Goal: Transaction & Acquisition: Purchase product/service

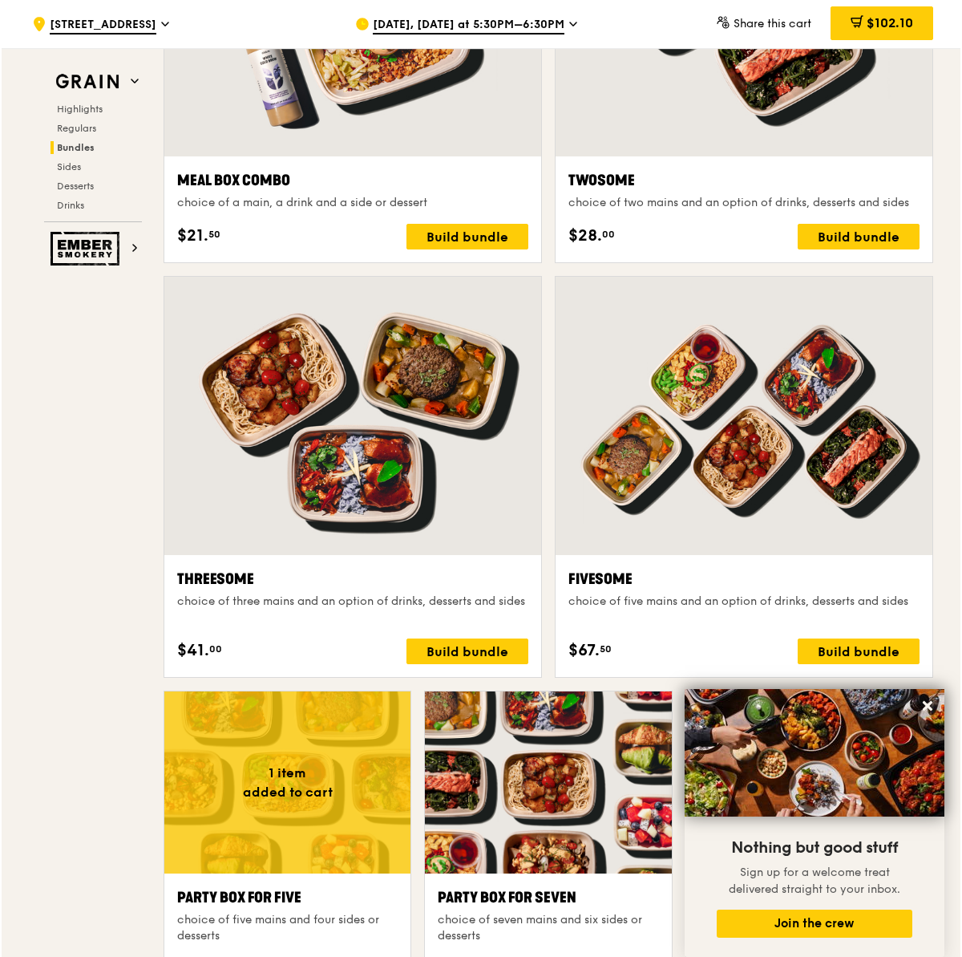
scroll to position [2776, 0]
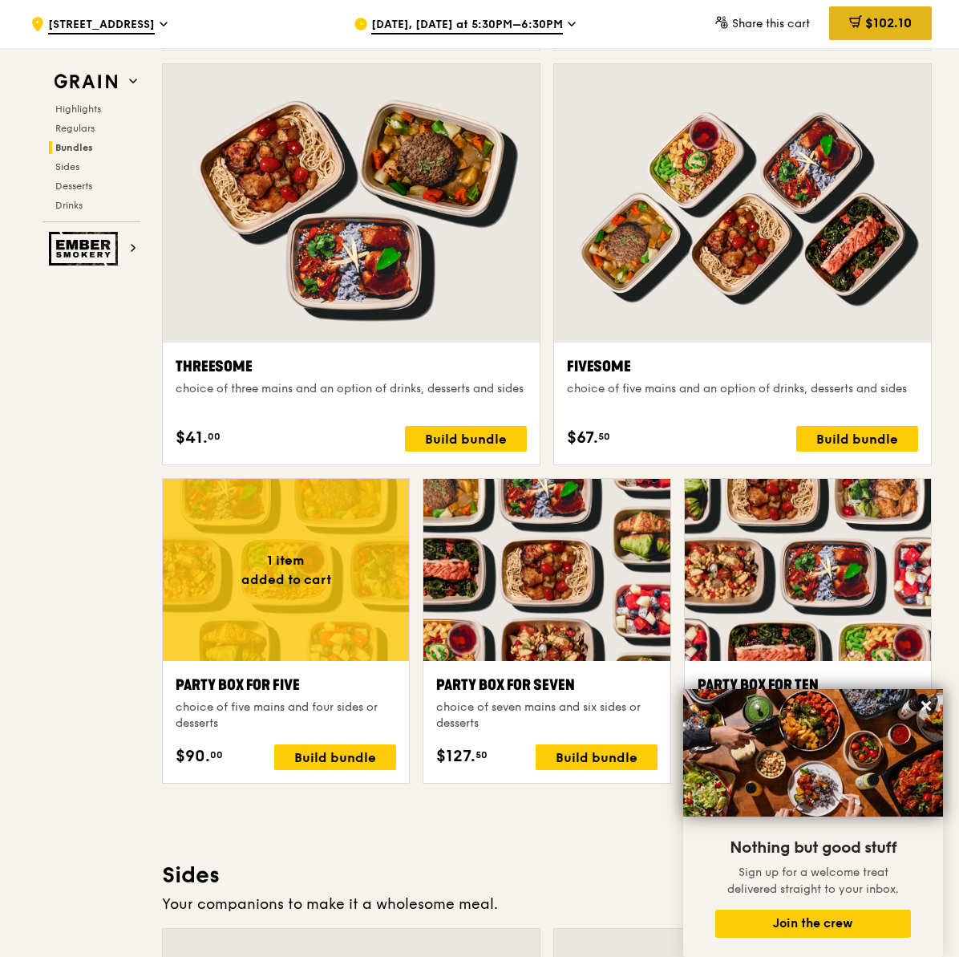
click at [888, 12] on div "$102.10" at bounding box center [880, 23] width 103 height 34
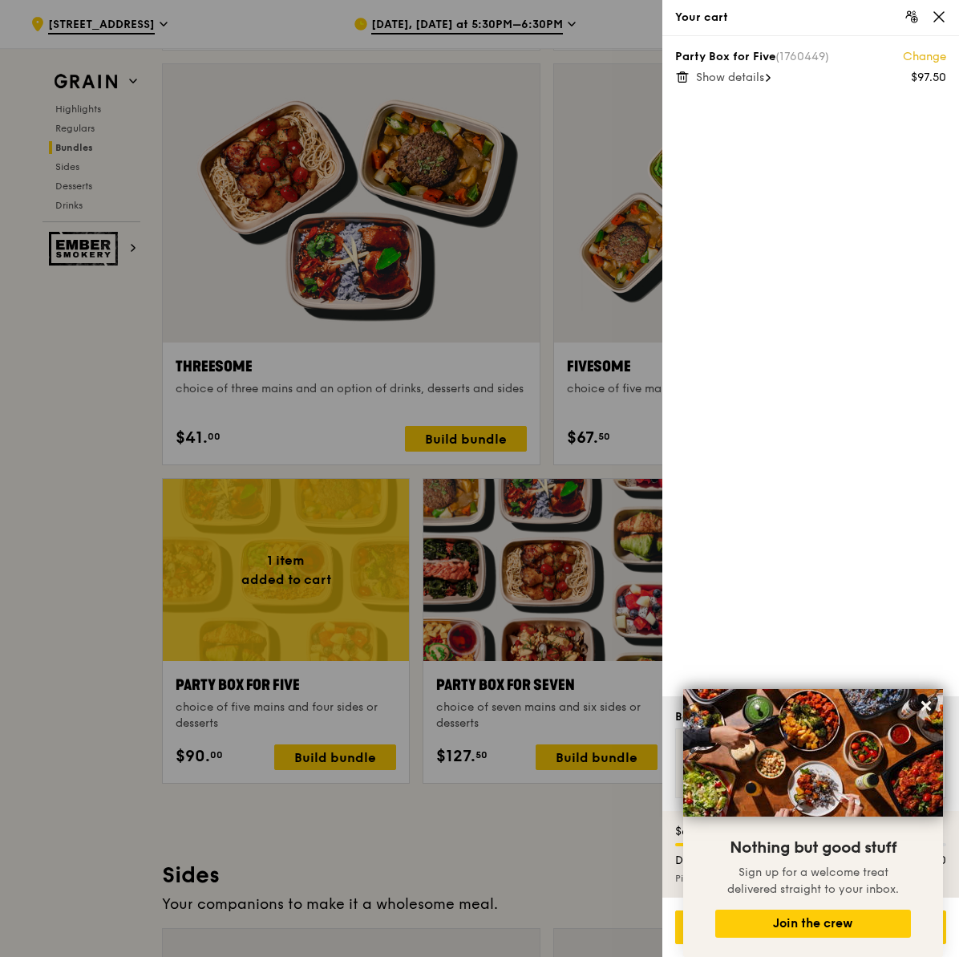
click at [740, 86] on div "Party Box for Five (1760449) Change $97.50 Show details" at bounding box center [810, 366] width 297 height 660
click at [743, 75] on span "Show details" at bounding box center [730, 78] width 68 height 14
click at [868, 446] on div "Party Box for Five (1760449) Change $97.50 Hide details Marinara Fish Pasta 2x …" at bounding box center [810, 366] width 297 height 660
click at [681, 927] on div "Go to checkout - $102.10" at bounding box center [810, 927] width 271 height 34
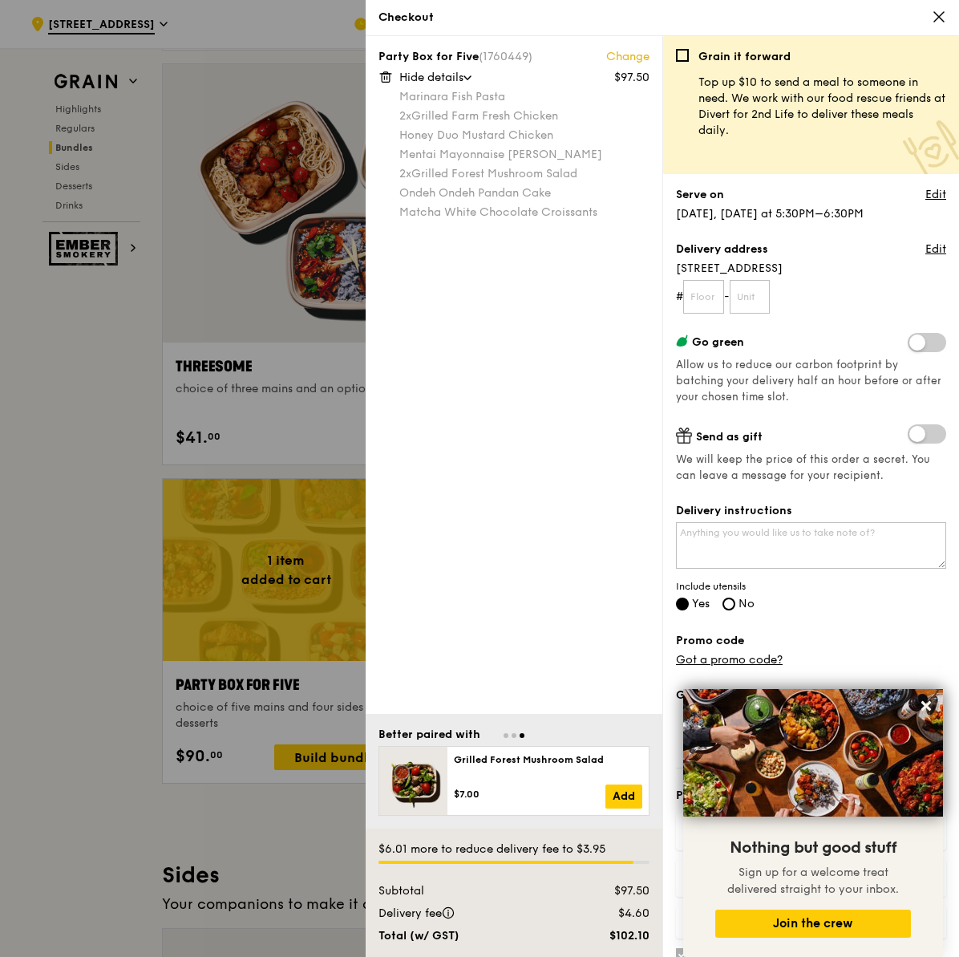
click at [937, 18] on icon at bounding box center [939, 17] width 10 height 10
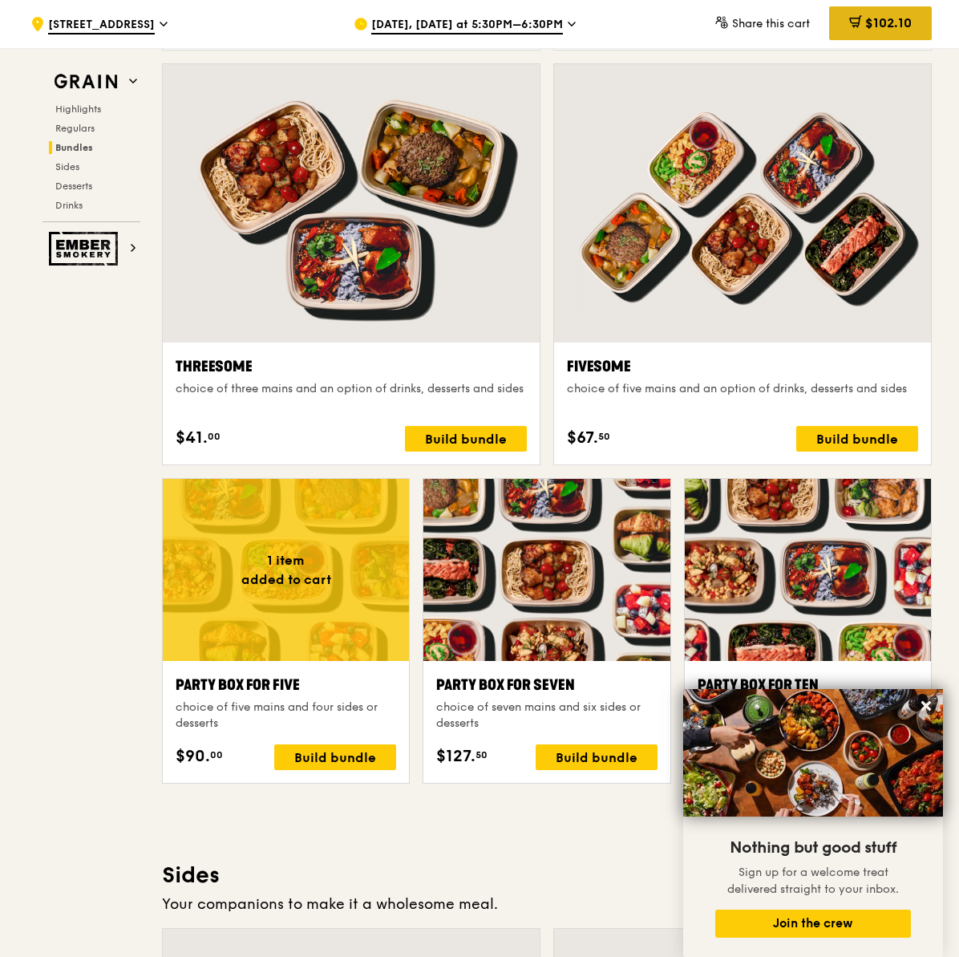
click at [877, 28] on span "$102.10" at bounding box center [888, 22] width 47 height 15
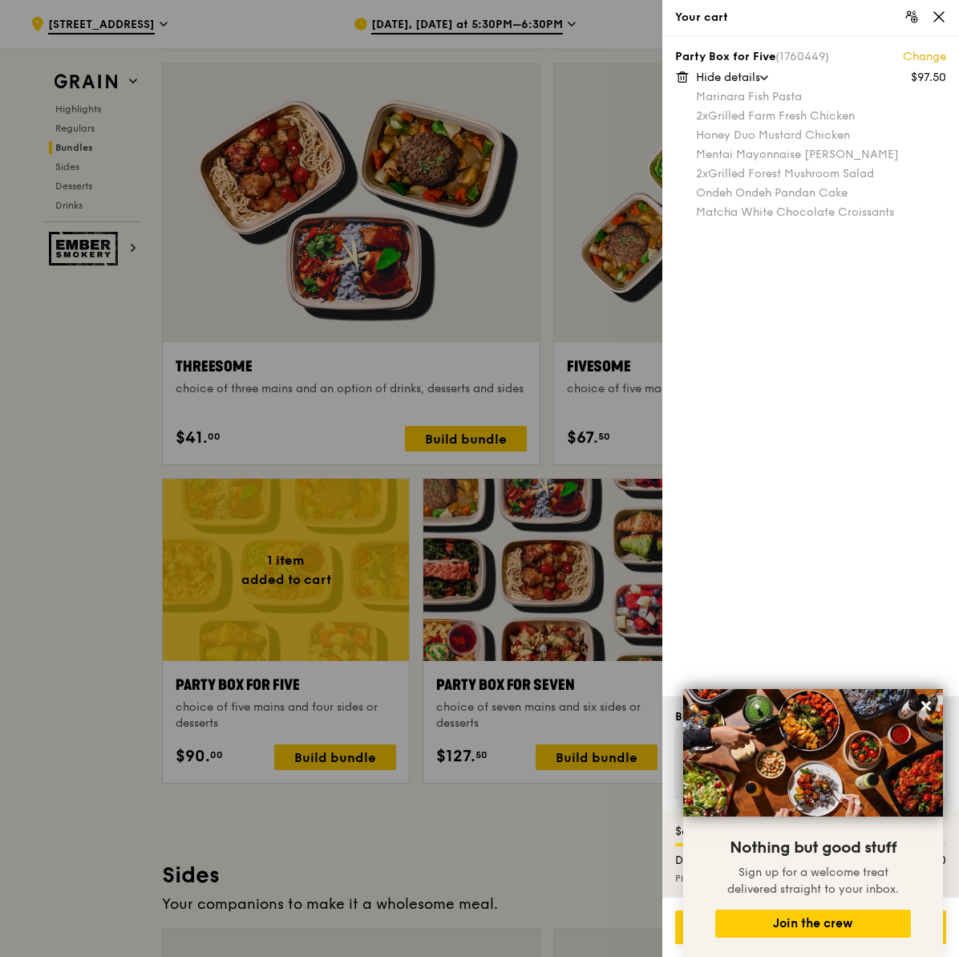
click at [513, 36] on div at bounding box center [479, 478] width 959 height 957
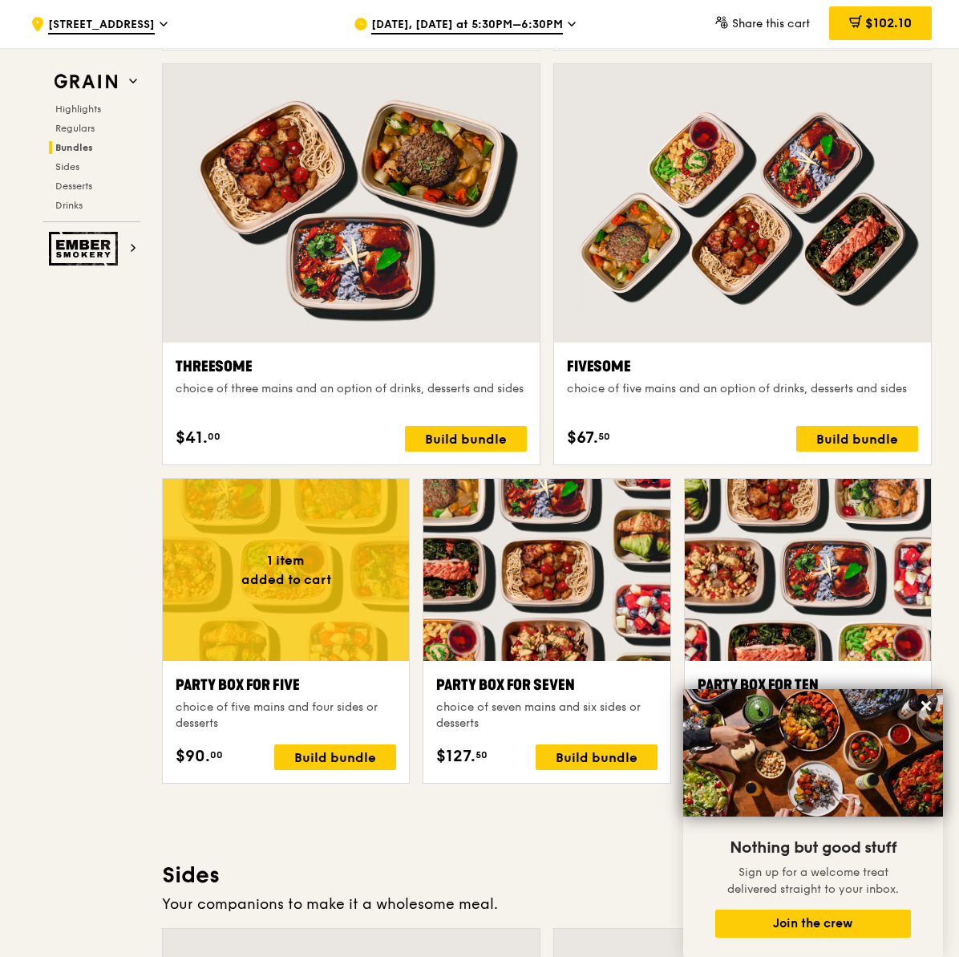
click at [531, 31] on span "[DATE], [DATE] at 5:30PM–6:30PM" at bounding box center [467, 26] width 192 height 18
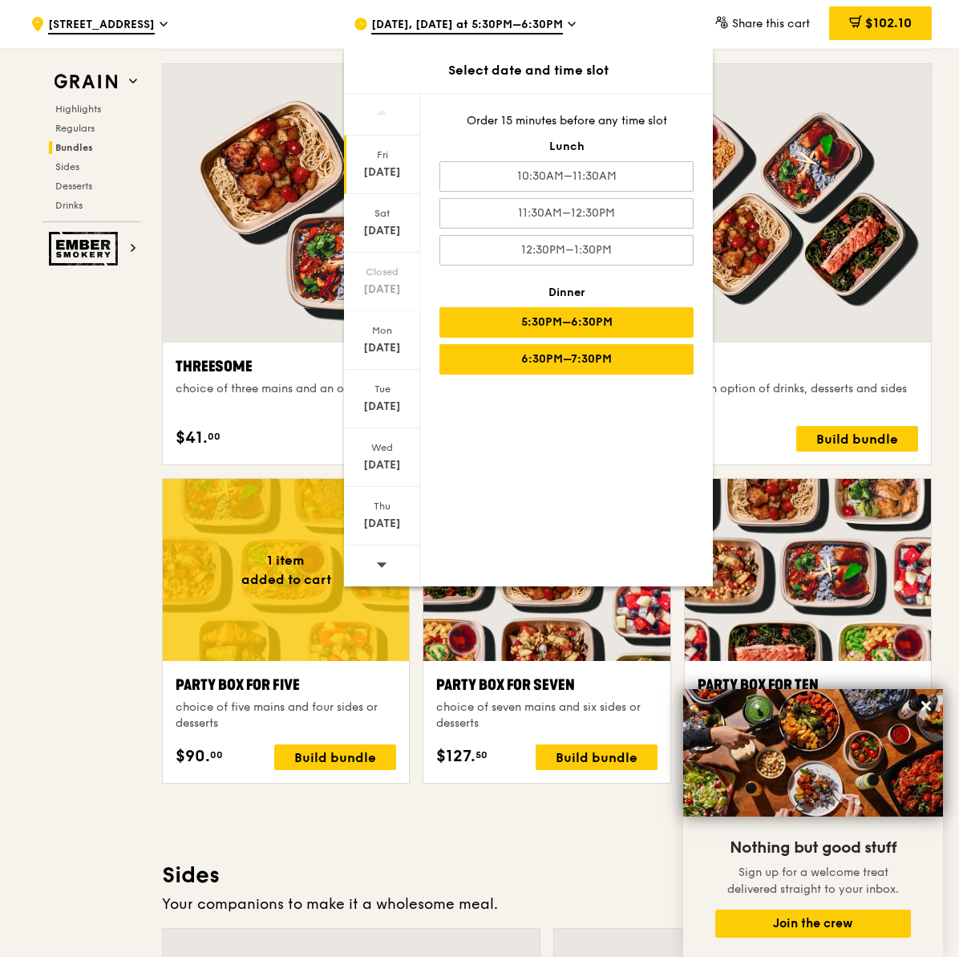
click at [554, 355] on div "6:30PM–7:30PM" at bounding box center [566, 359] width 254 height 30
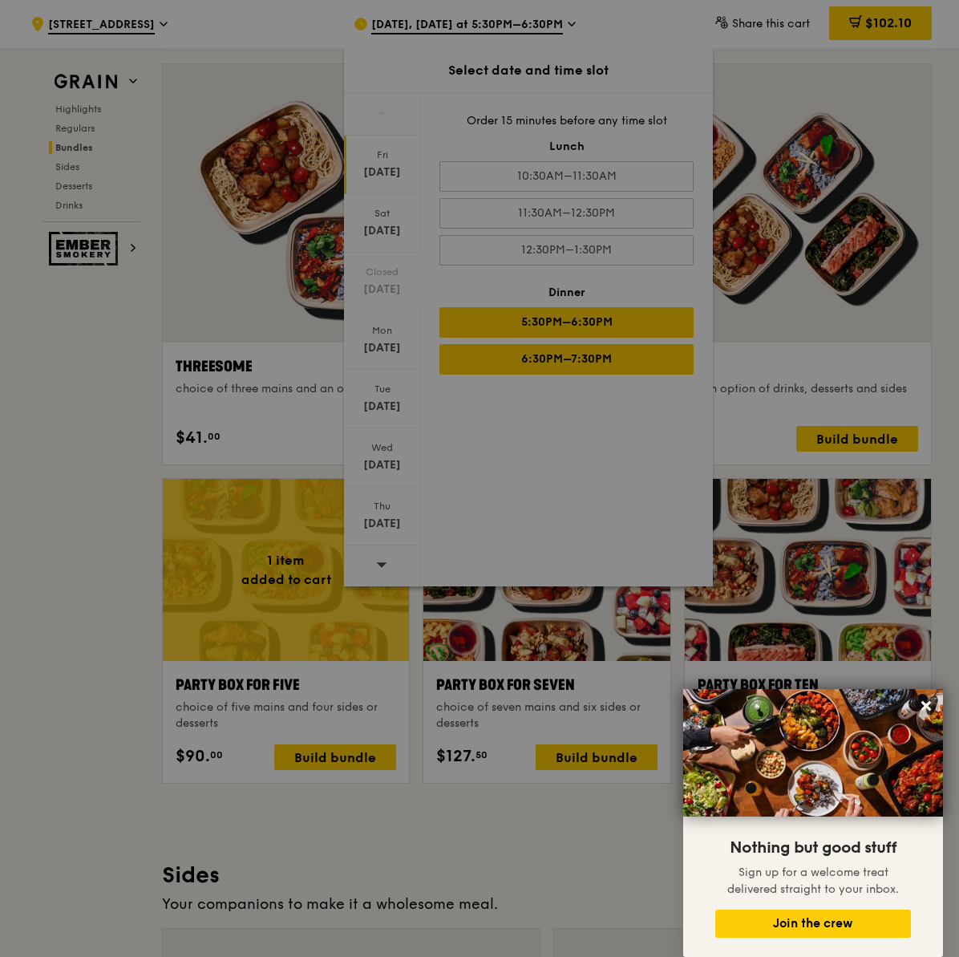
click at [554, 355] on div at bounding box center [479, 478] width 959 height 957
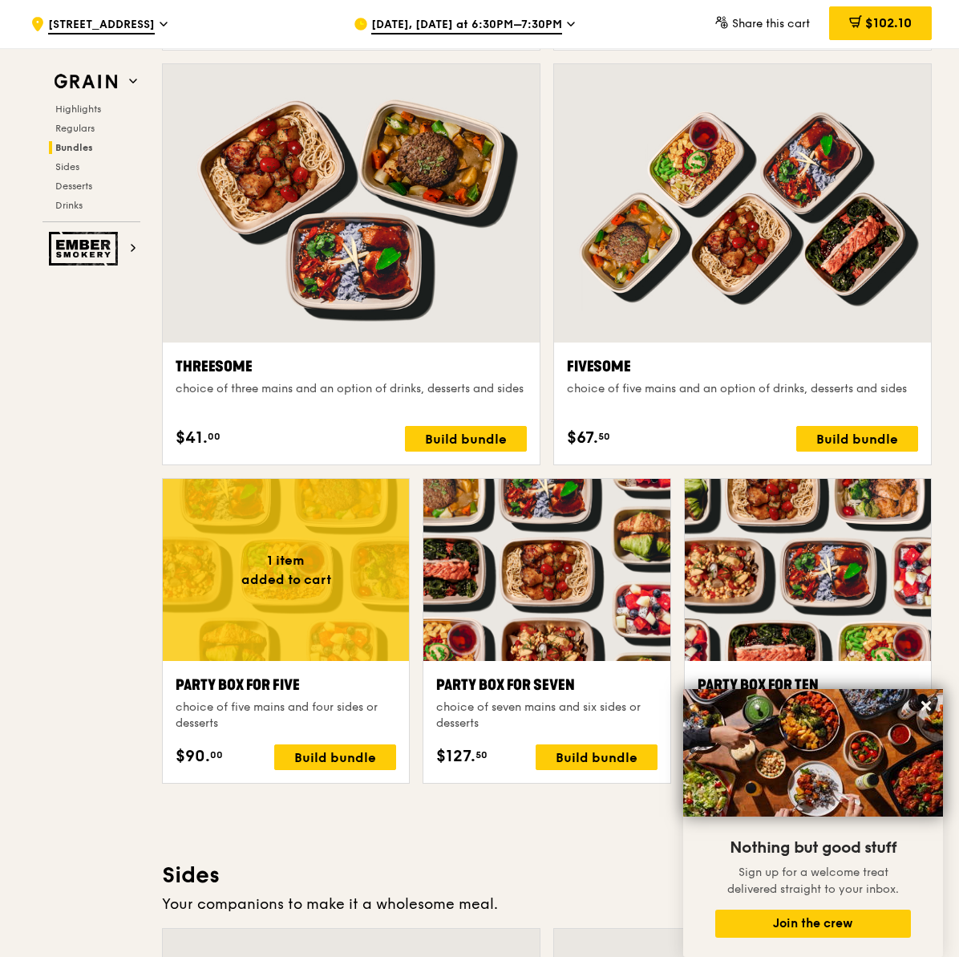
click at [857, 26] on icon at bounding box center [857, 26] width 0 height 0
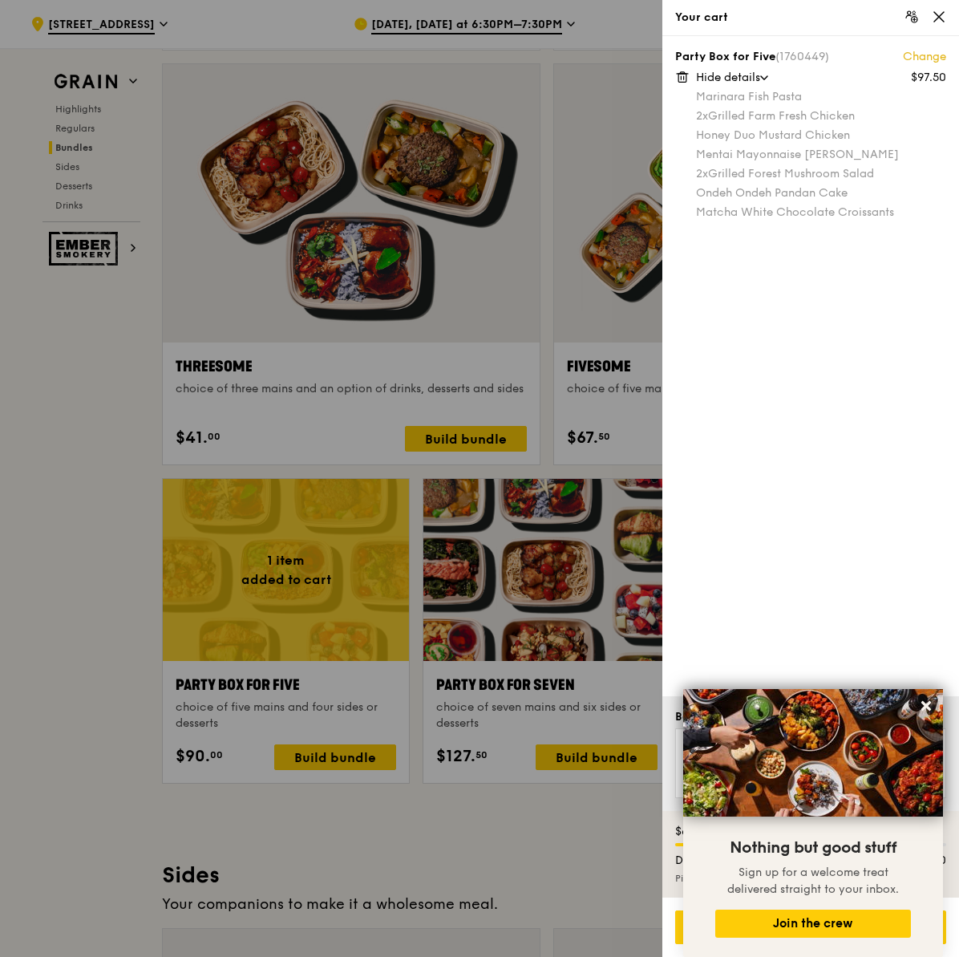
click at [929, 57] on link "Change" at bounding box center [924, 57] width 43 height 16
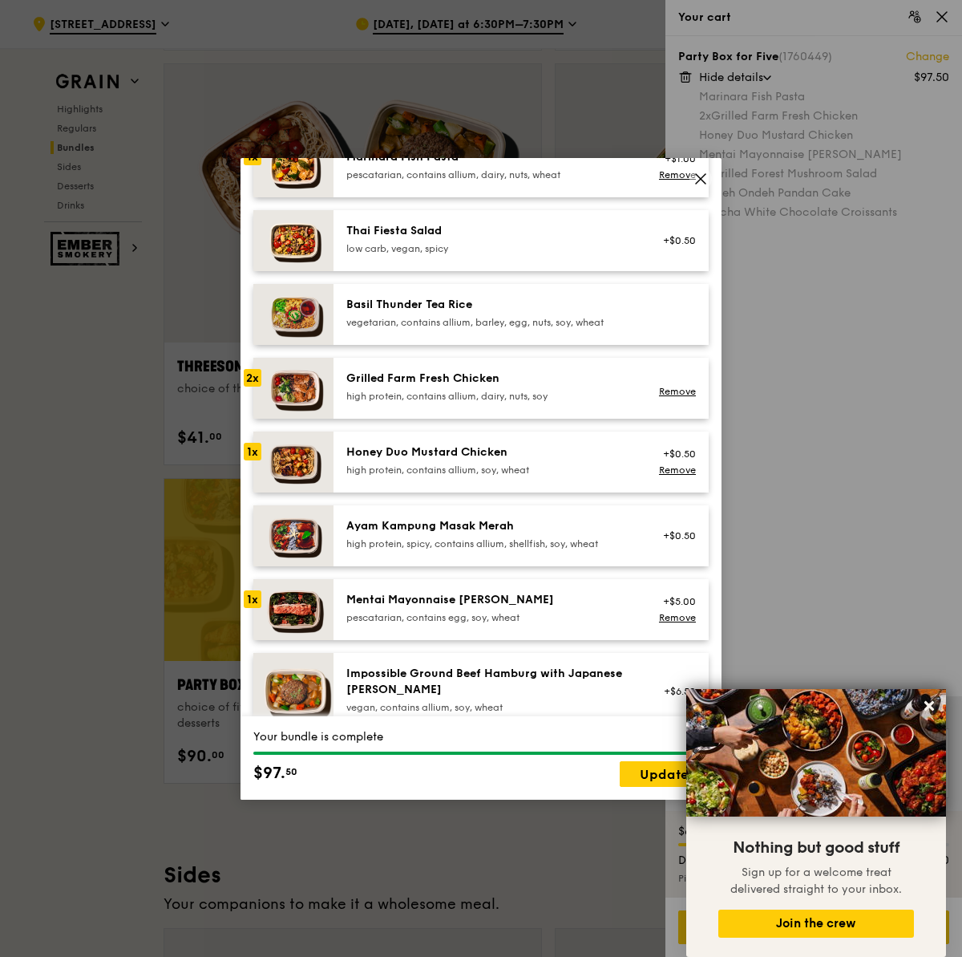
scroll to position [232, 0]
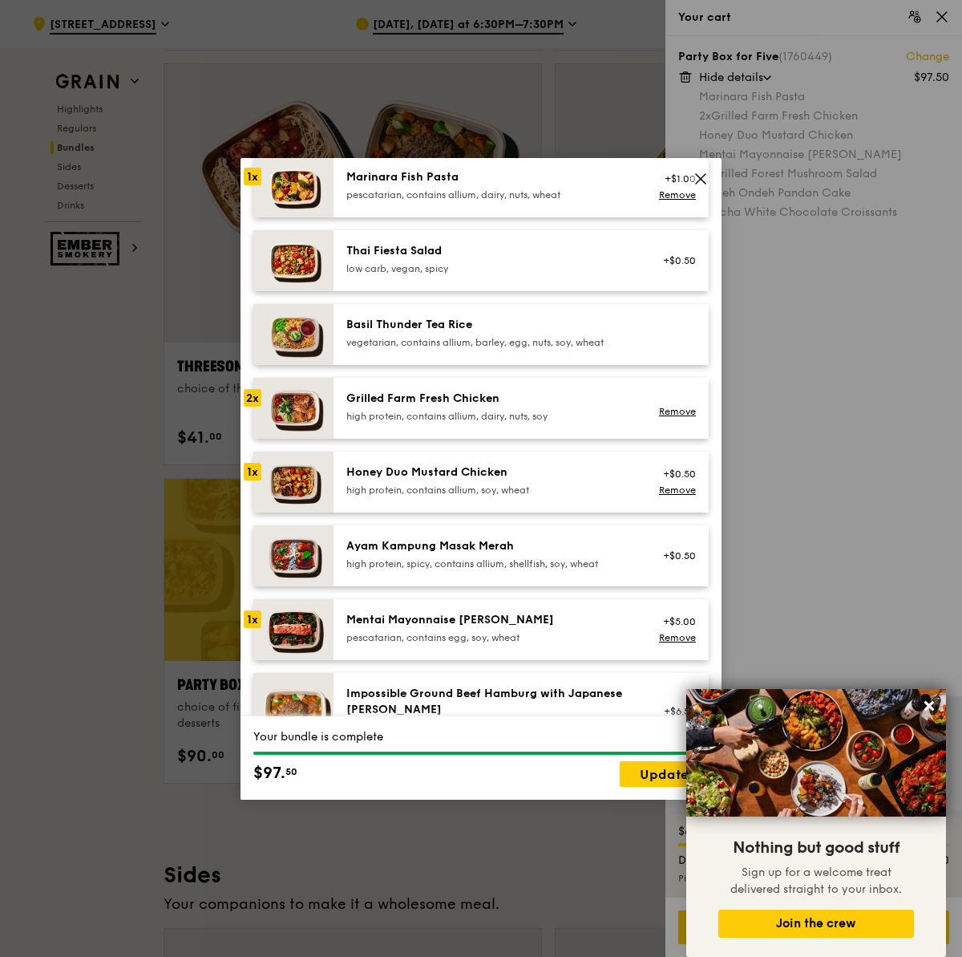
click at [677, 418] on div "Remove" at bounding box center [675, 408] width 62 height 35
click at [673, 411] on link "Remove" at bounding box center [677, 411] width 37 height 11
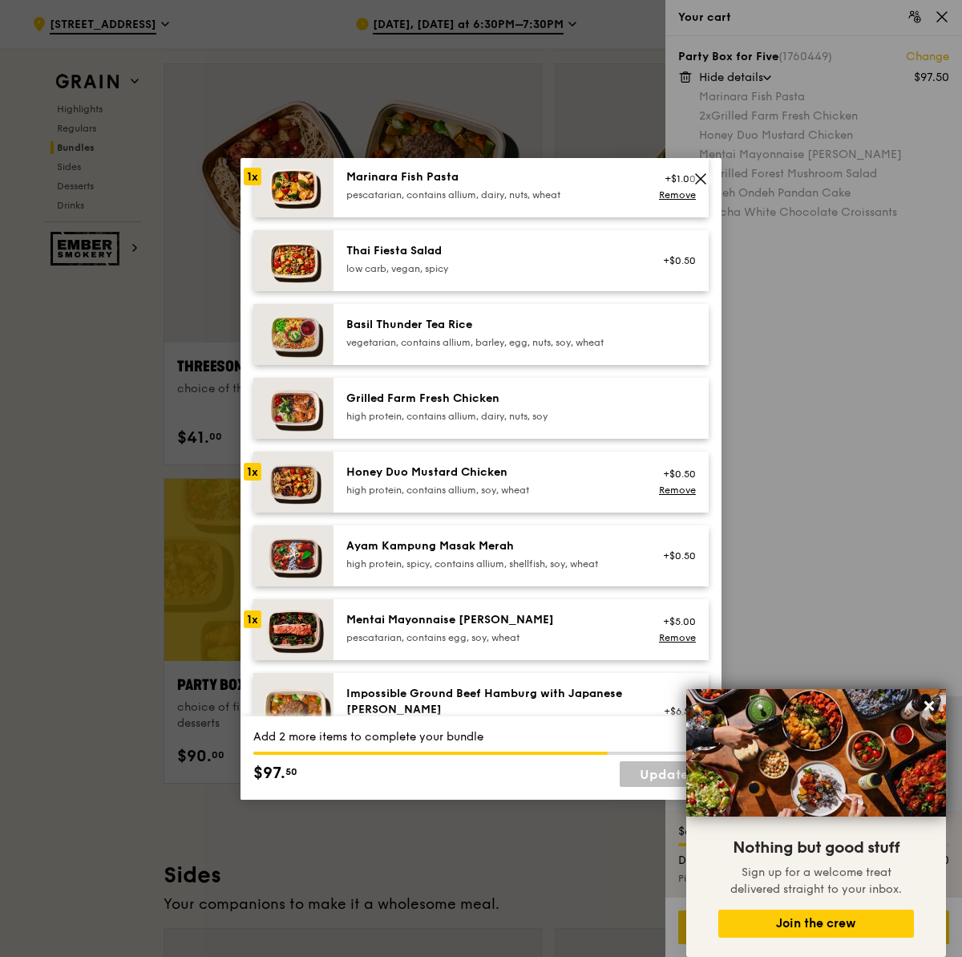
click at [659, 415] on div at bounding box center [675, 408] width 62 height 35
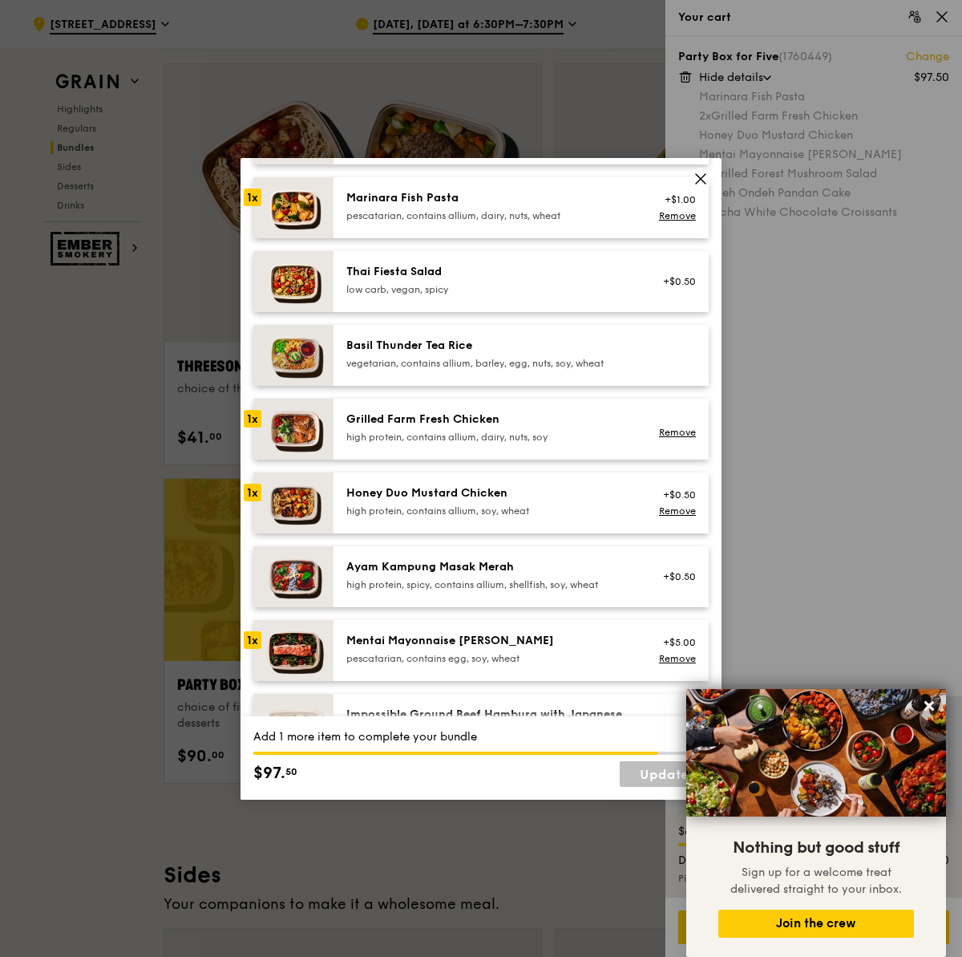
scroll to position [140, 0]
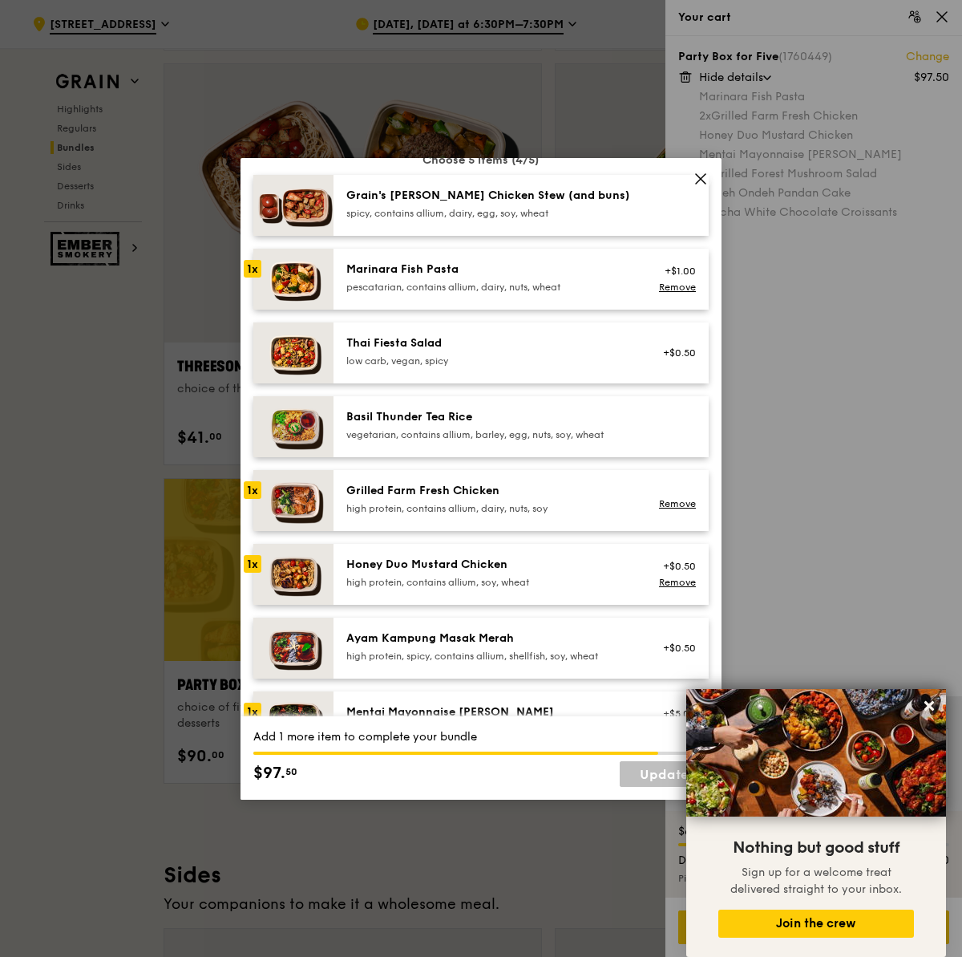
click at [520, 203] on div "Grain's [PERSON_NAME] Chicken Stew (and buns) spicy, contains allium, dairy, eg…" at bounding box center [490, 204] width 288 height 32
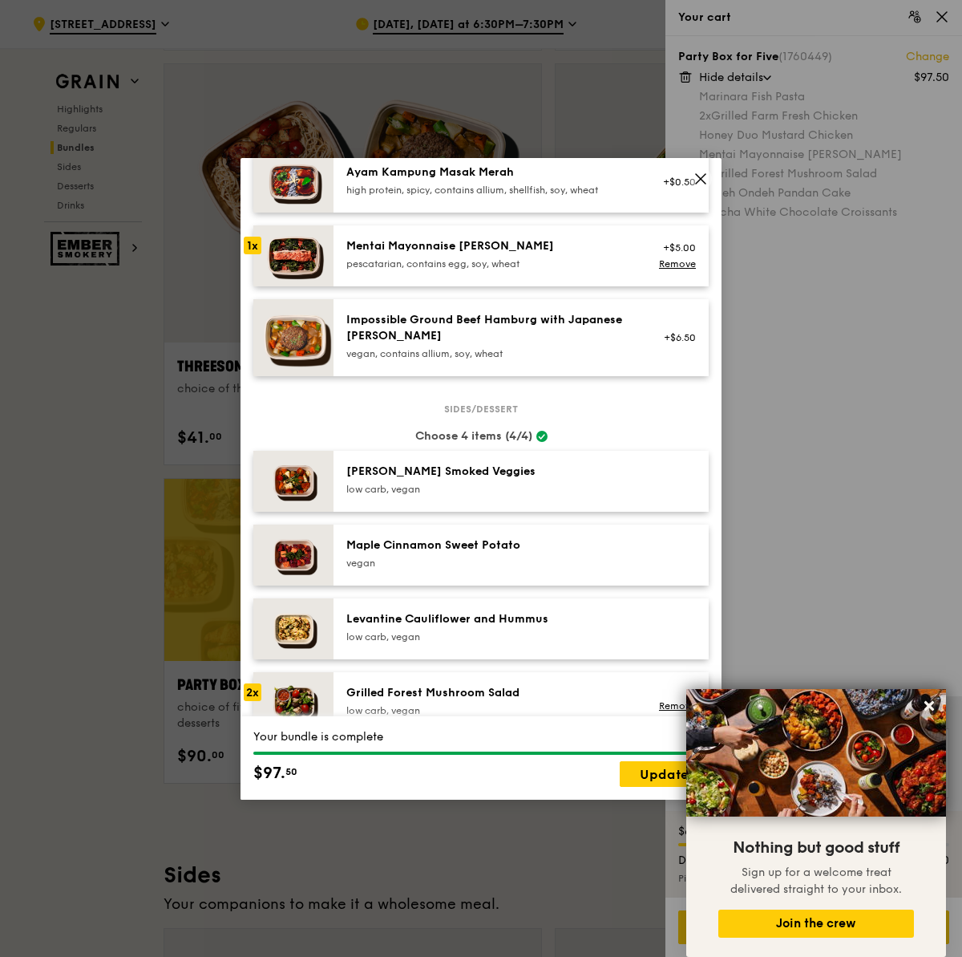
scroll to position [817, 0]
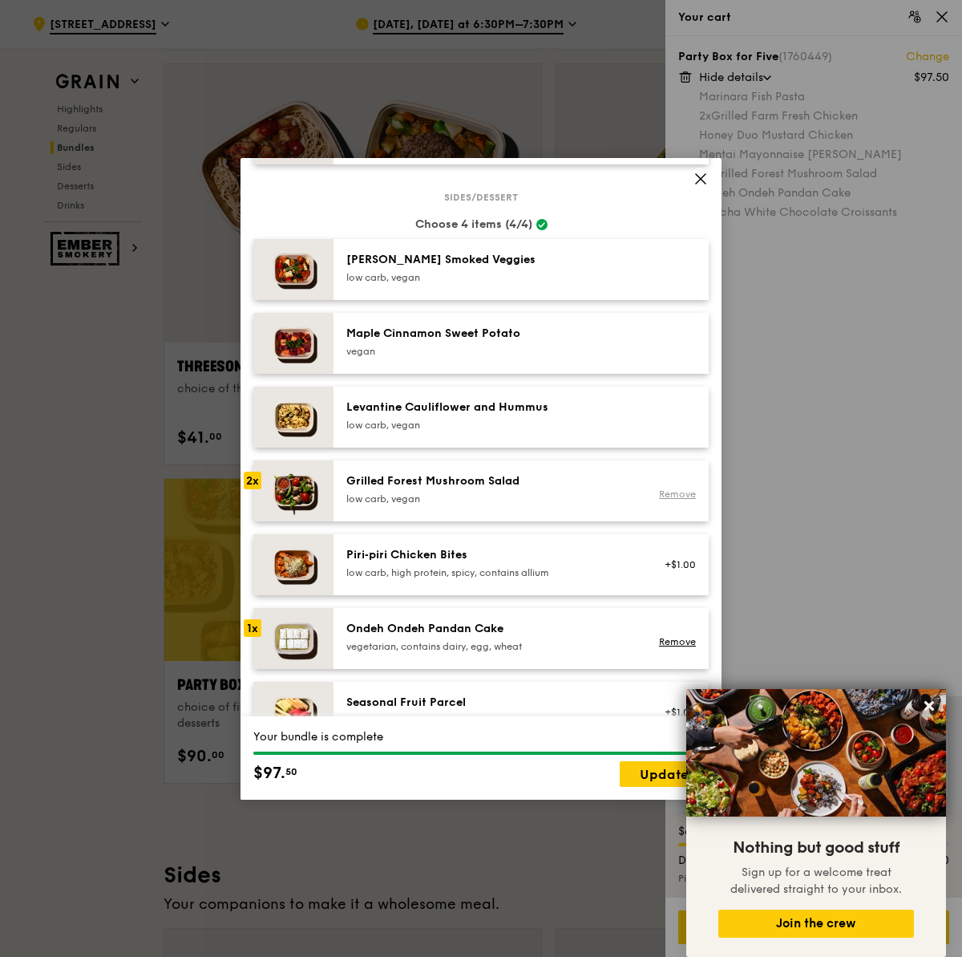
click at [669, 491] on link "Remove" at bounding box center [677, 493] width 37 height 11
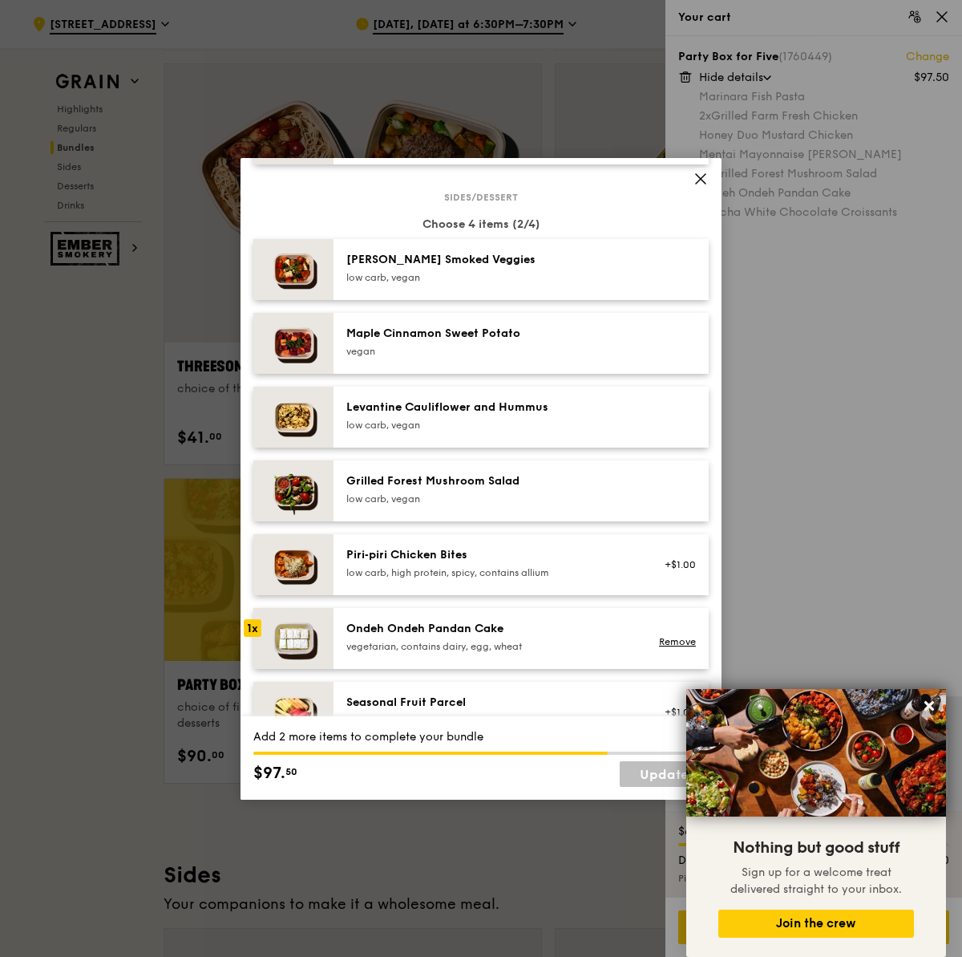
click at [627, 486] on div "Grilled Forest Mushroom Salad low carb, vegan" at bounding box center [490, 490] width 307 height 35
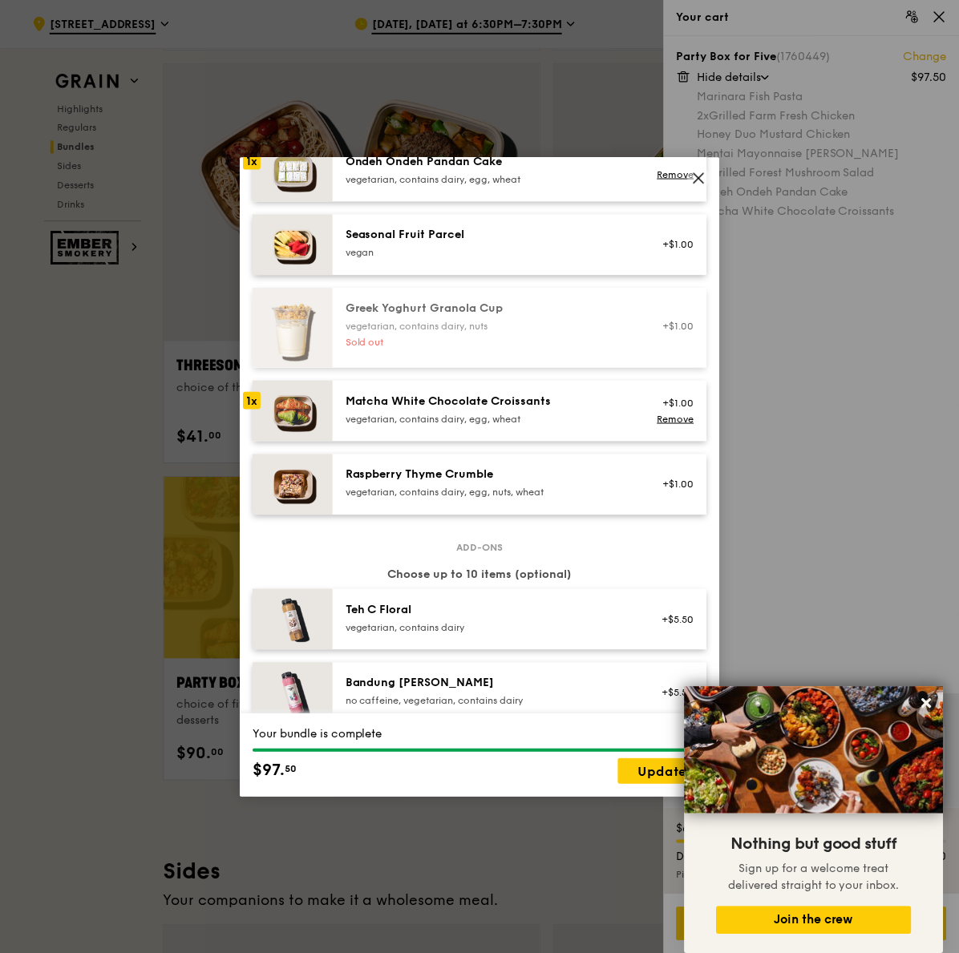
scroll to position [1547, 0]
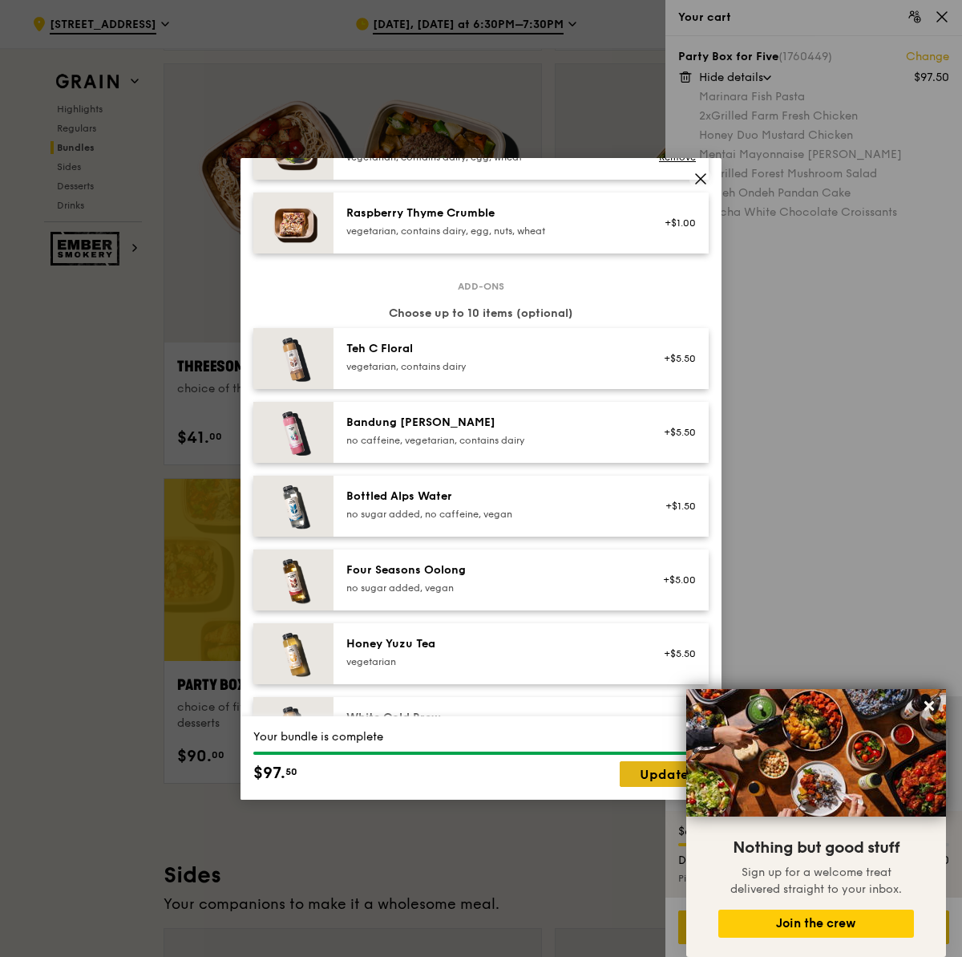
click at [657, 776] on link "Update" at bounding box center [664, 774] width 89 height 26
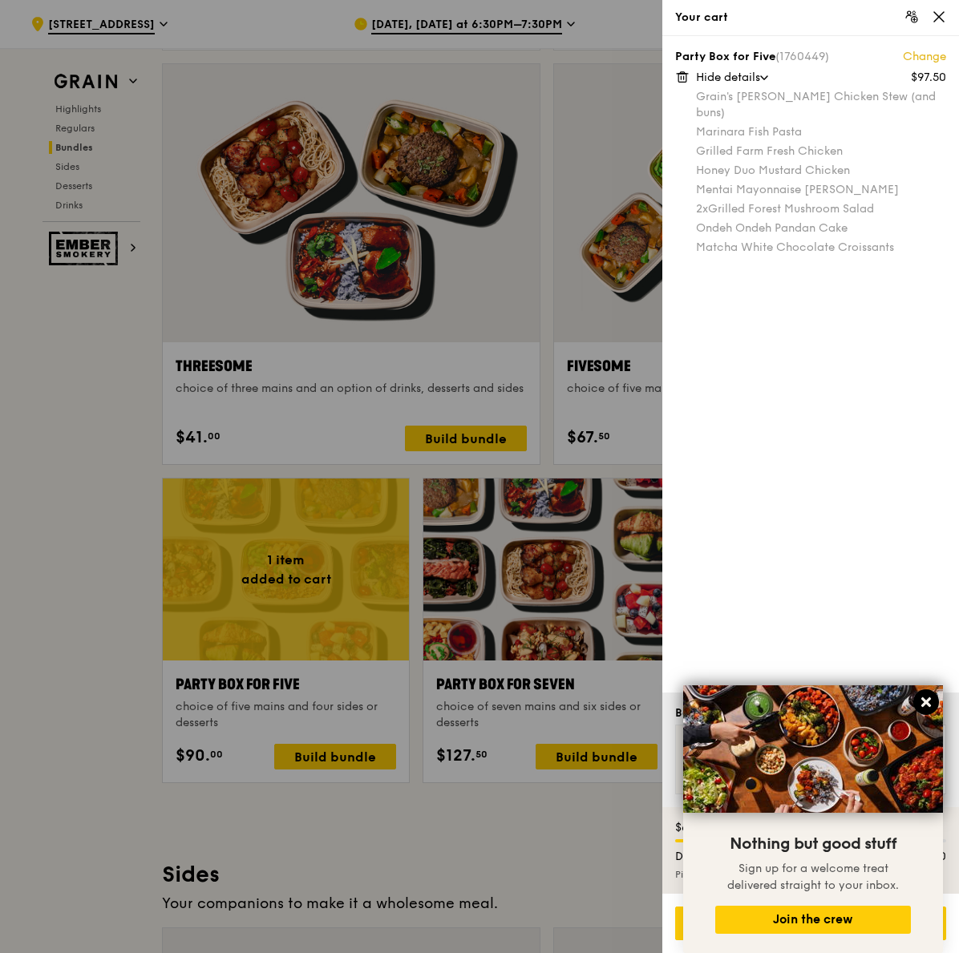
click at [921, 702] on icon at bounding box center [926, 702] width 14 height 14
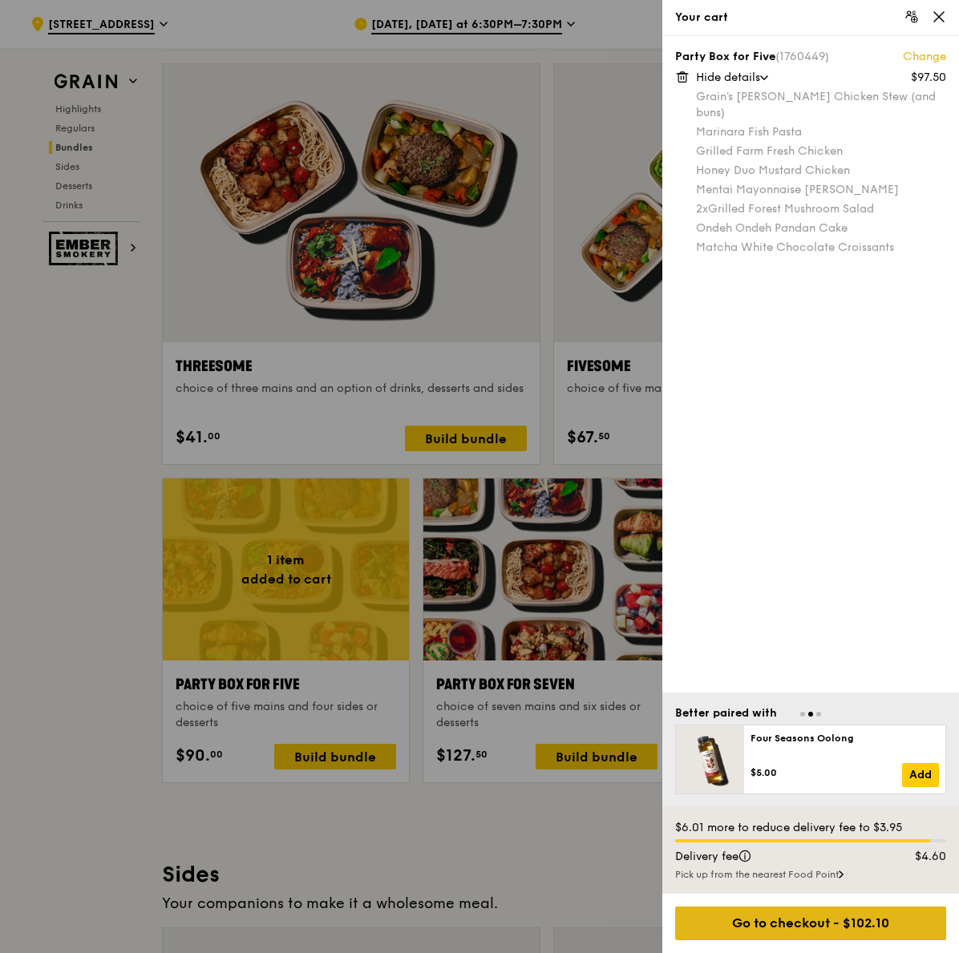
click at [810, 925] on div "Go to checkout - $102.10" at bounding box center [810, 924] width 271 height 34
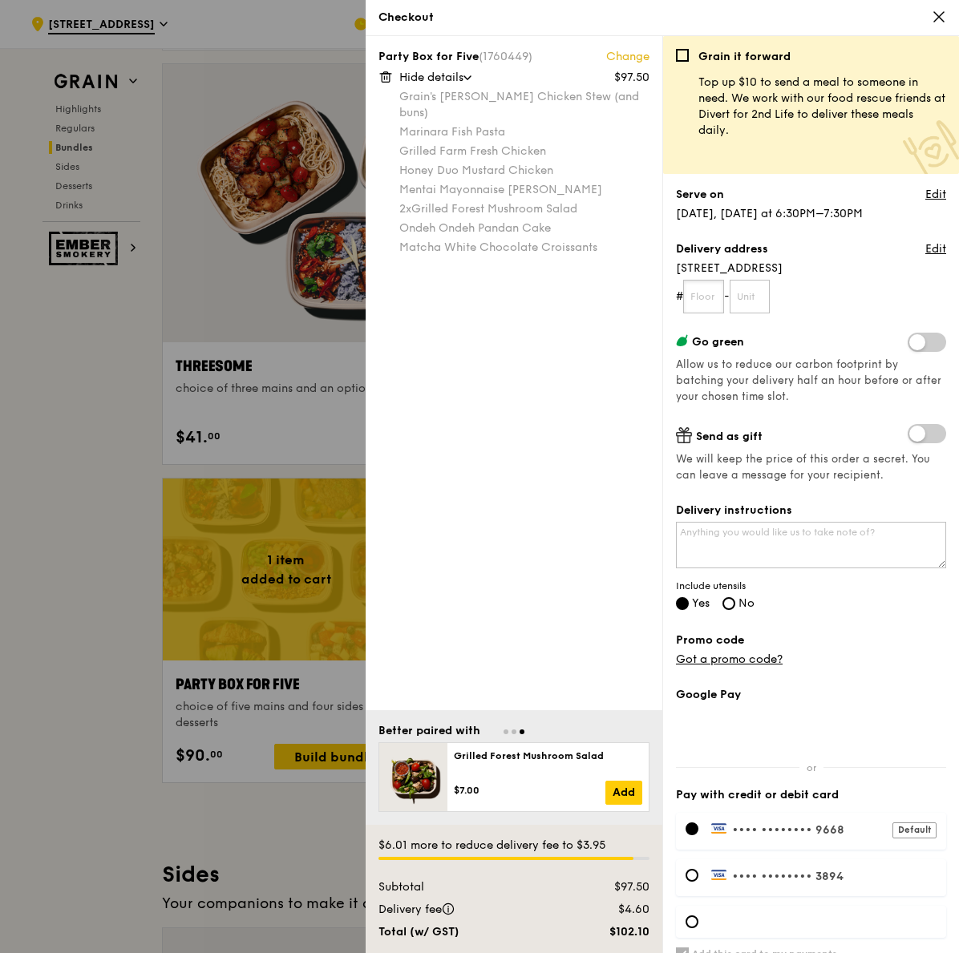
click at [716, 289] on input "text" at bounding box center [703, 297] width 41 height 34
type input "12"
type input "26"
click at [798, 553] on textarea "Delivery instructions" at bounding box center [811, 545] width 270 height 47
type textarea "p"
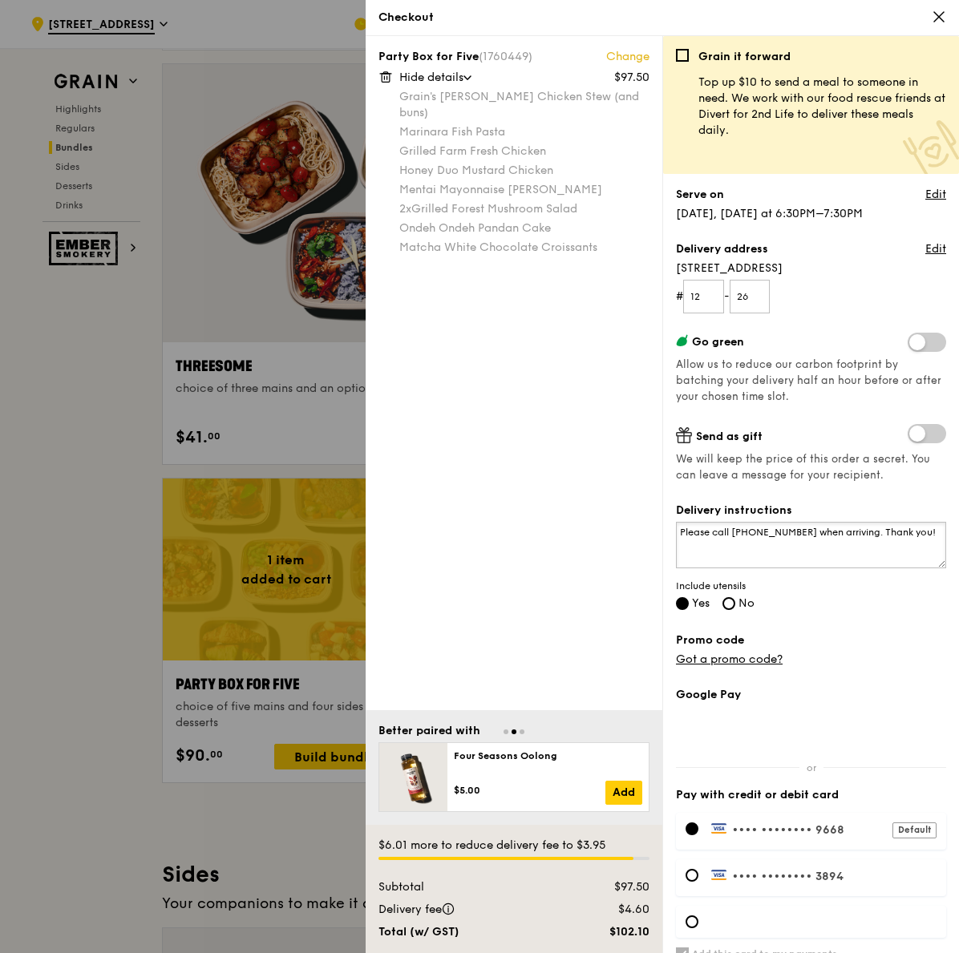
scroll to position [63, 0]
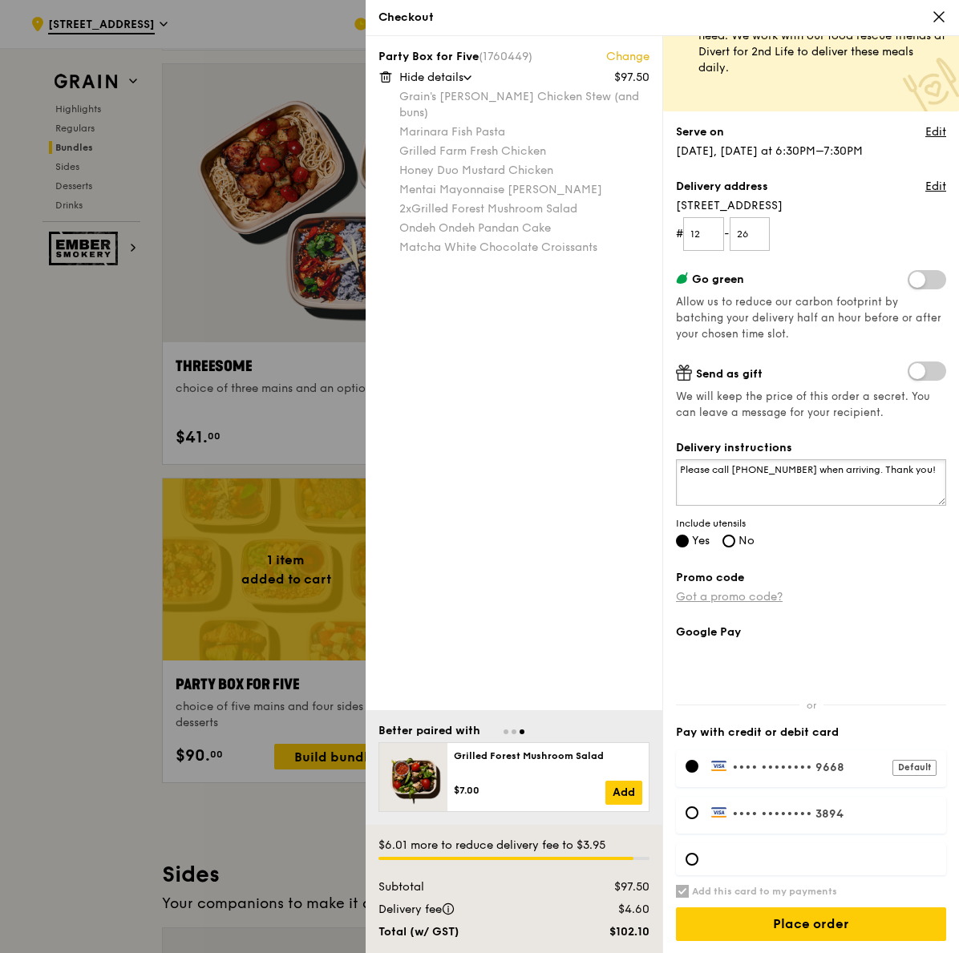
type textarea "Please call [PHONE_NUMBER] when arriving. Thank you!"
click at [750, 593] on link "Got a promo code?" at bounding box center [729, 597] width 107 height 14
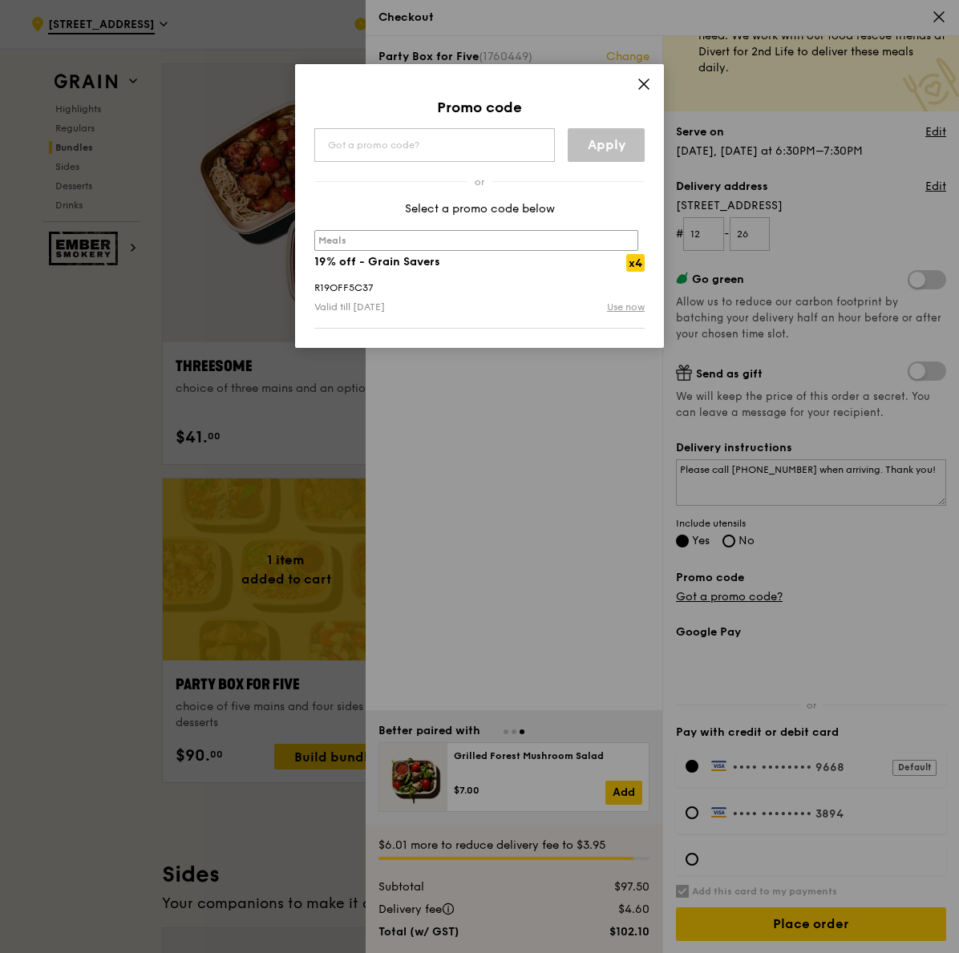
click at [633, 304] on link "Use now" at bounding box center [626, 307] width 38 height 16
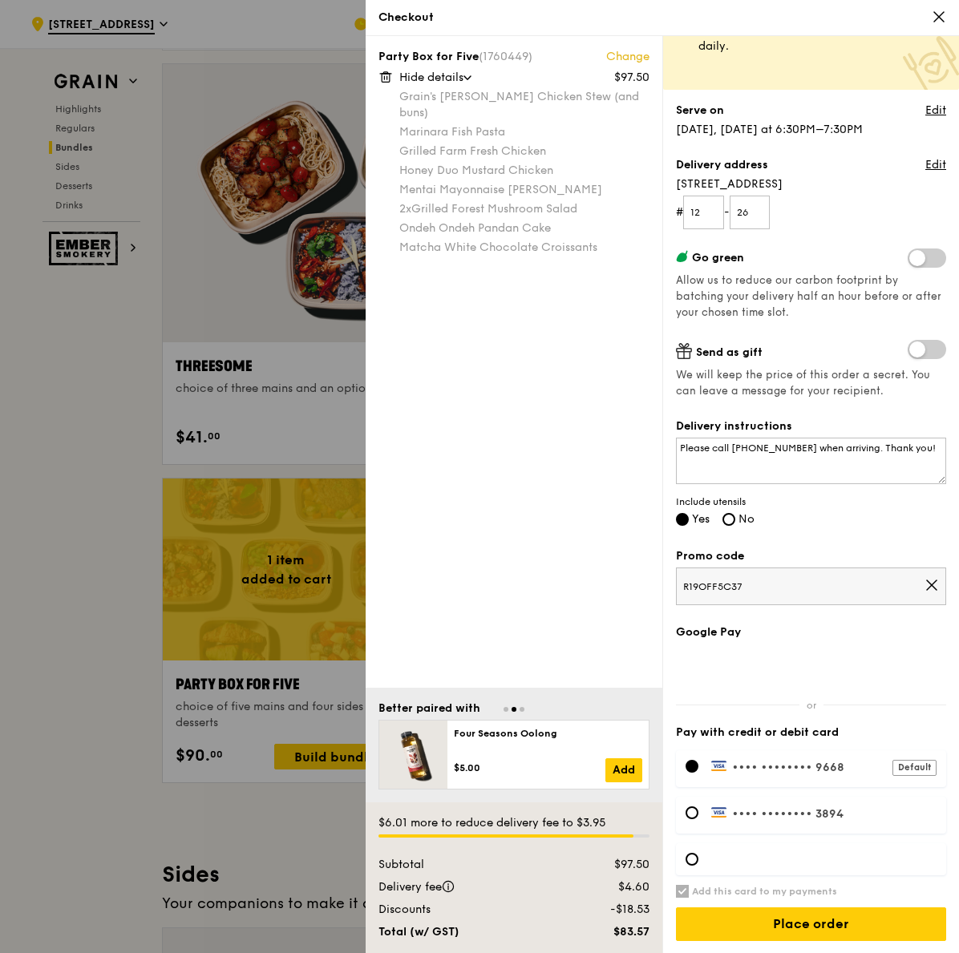
scroll to position [0, 0]
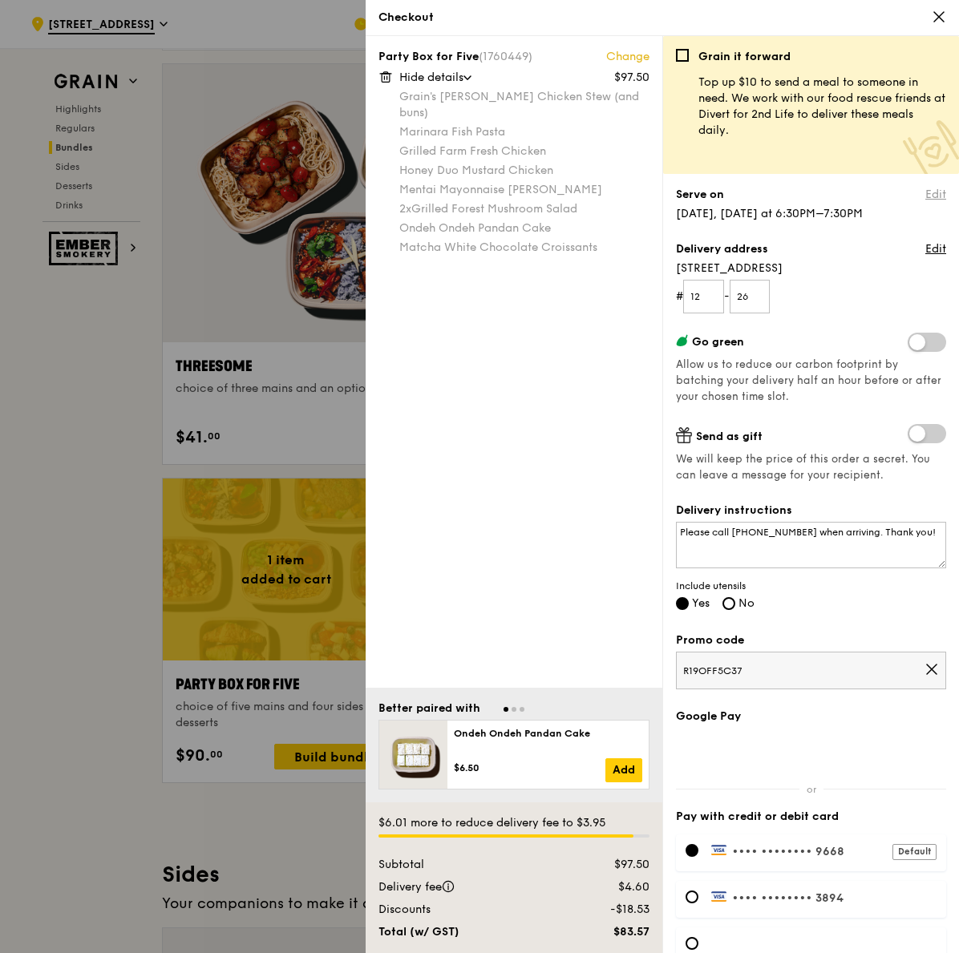
click at [925, 196] on link "Edit" at bounding box center [935, 195] width 21 height 16
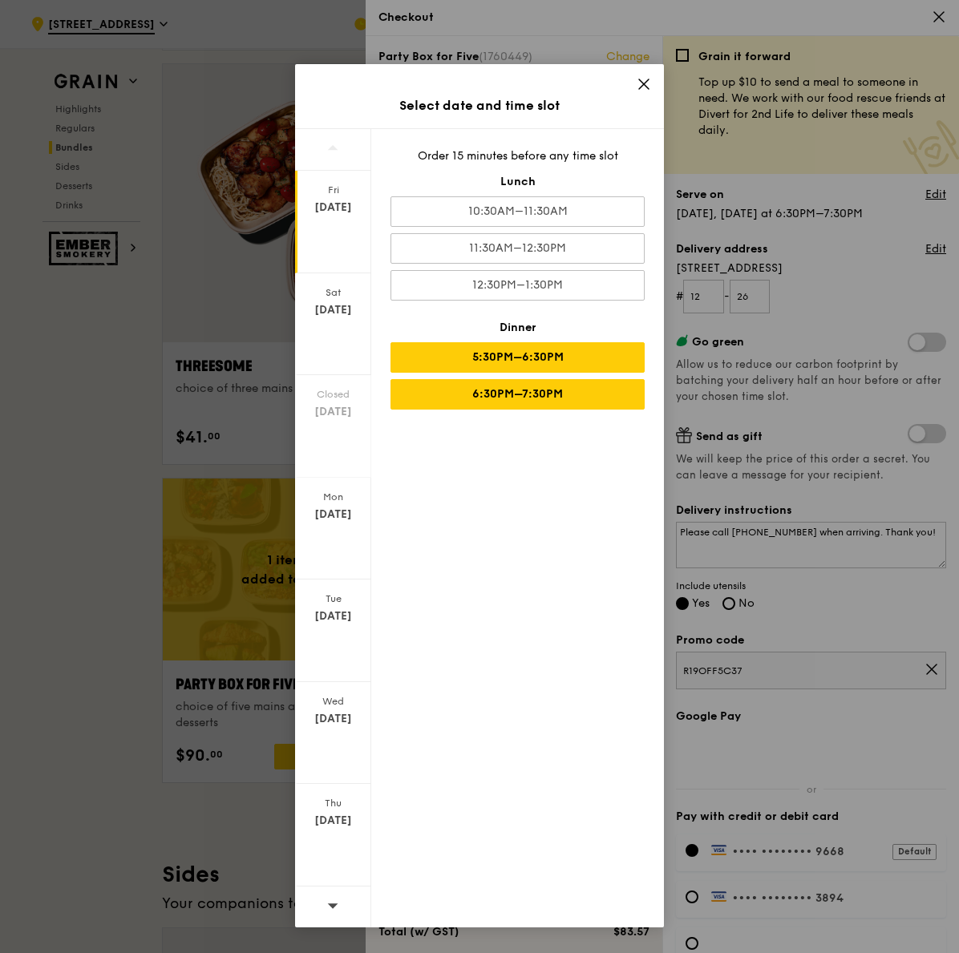
click at [586, 365] on div "5:30PM–6:30PM" at bounding box center [518, 357] width 254 height 30
drag, startPoint x: 650, startPoint y: 81, endPoint x: 646, endPoint y: 98, distance: 17.3
click at [649, 83] on icon at bounding box center [644, 84] width 14 height 14
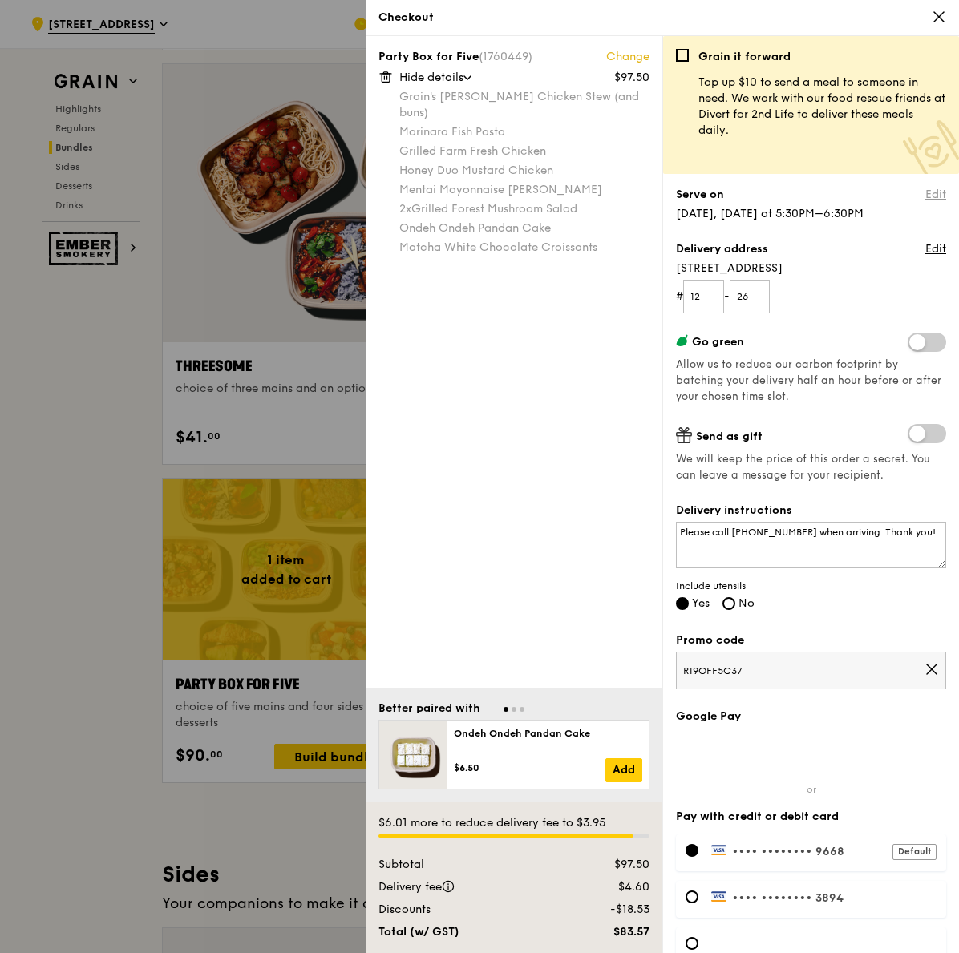
click at [925, 192] on link "Edit" at bounding box center [935, 195] width 21 height 16
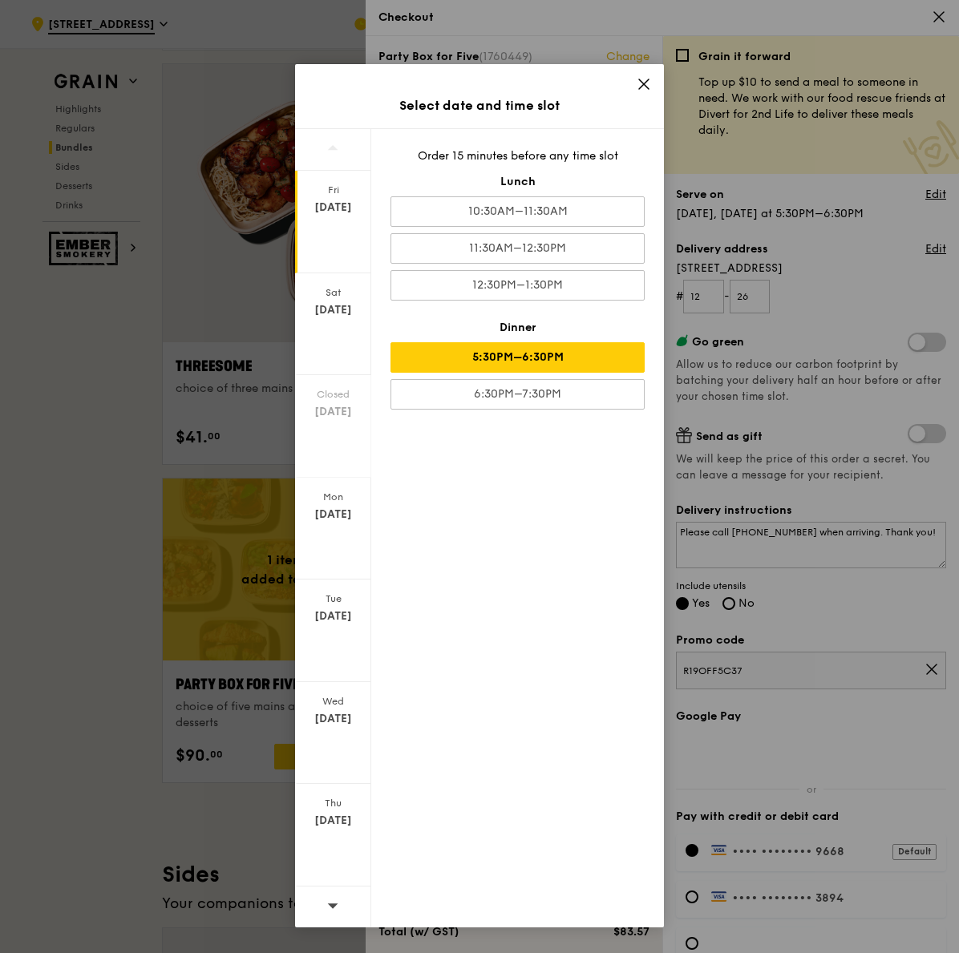
click at [532, 414] on div "Order 15 minutes before any time slot Lunch 10:30AM–11:30AM 11:30AM–12:30PM 12:…" at bounding box center [517, 528] width 293 height 799
click at [540, 395] on div "6:30PM–7:30PM" at bounding box center [518, 394] width 254 height 30
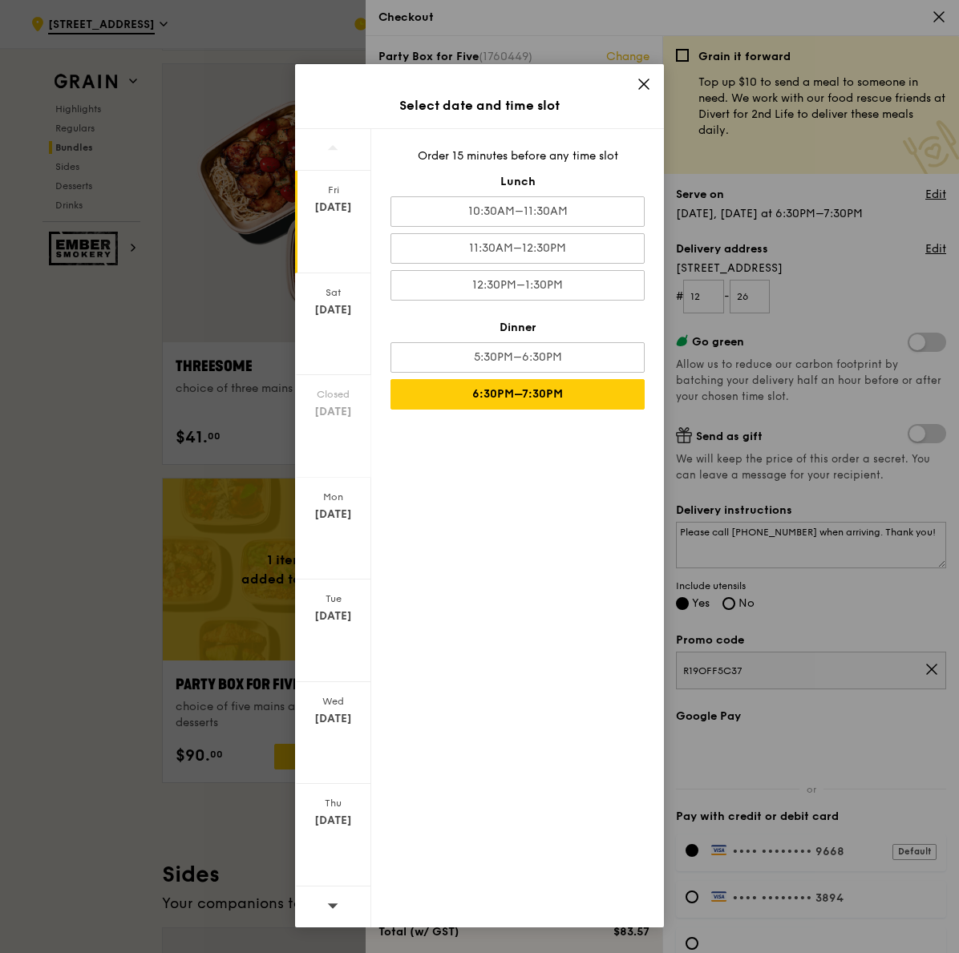
click at [649, 83] on icon at bounding box center [644, 84] width 14 height 14
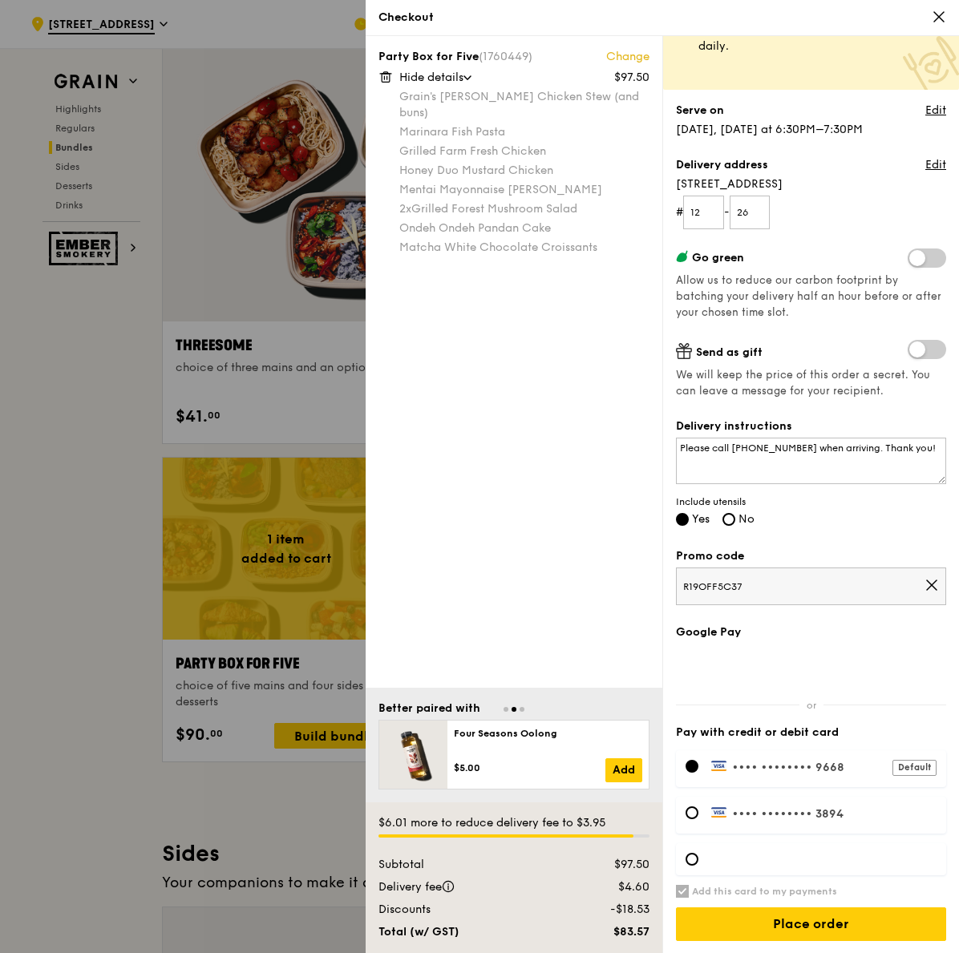
scroll to position [2807, 0]
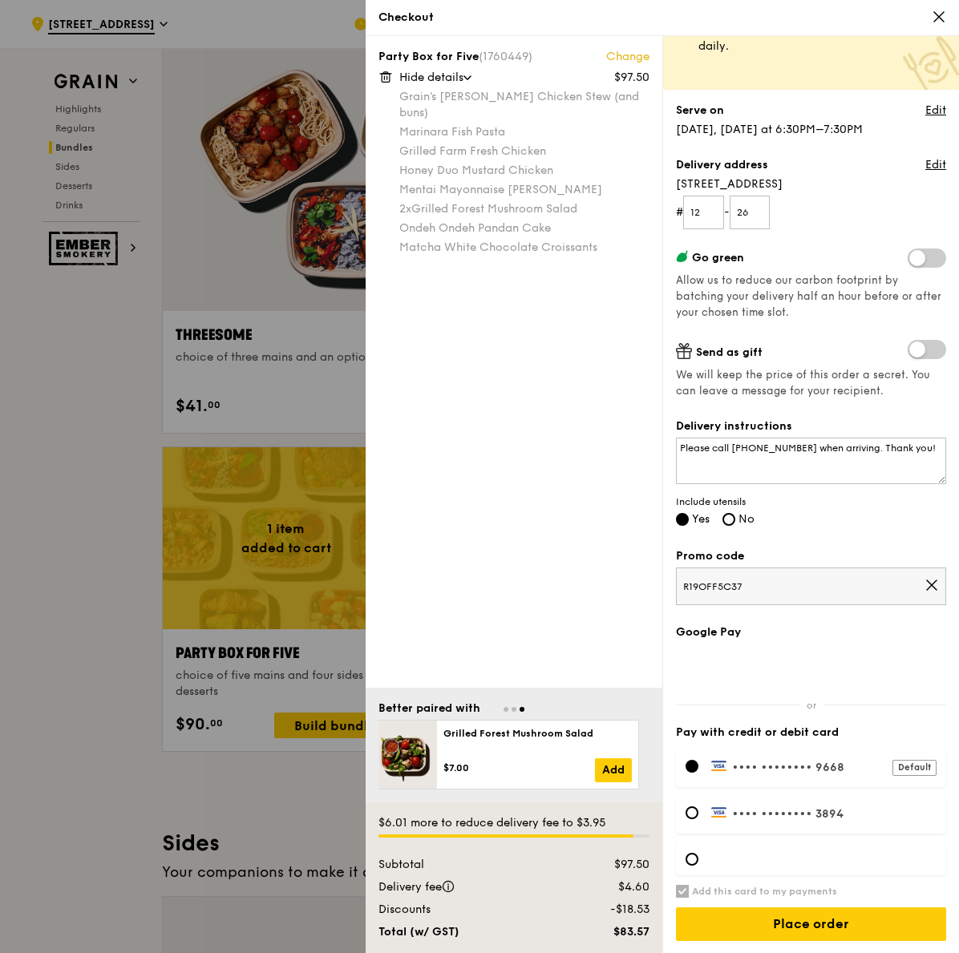
click at [362, 748] on div "Checkout Party Box for Five (1760449) Change $97.50 Hide details Grain's [PERSO…" at bounding box center [479, 476] width 959 height 953
click at [447, 763] on div at bounding box center [413, 755] width 68 height 68
click at [626, 763] on div "$5.00" at bounding box center [551, 768] width 152 height 13
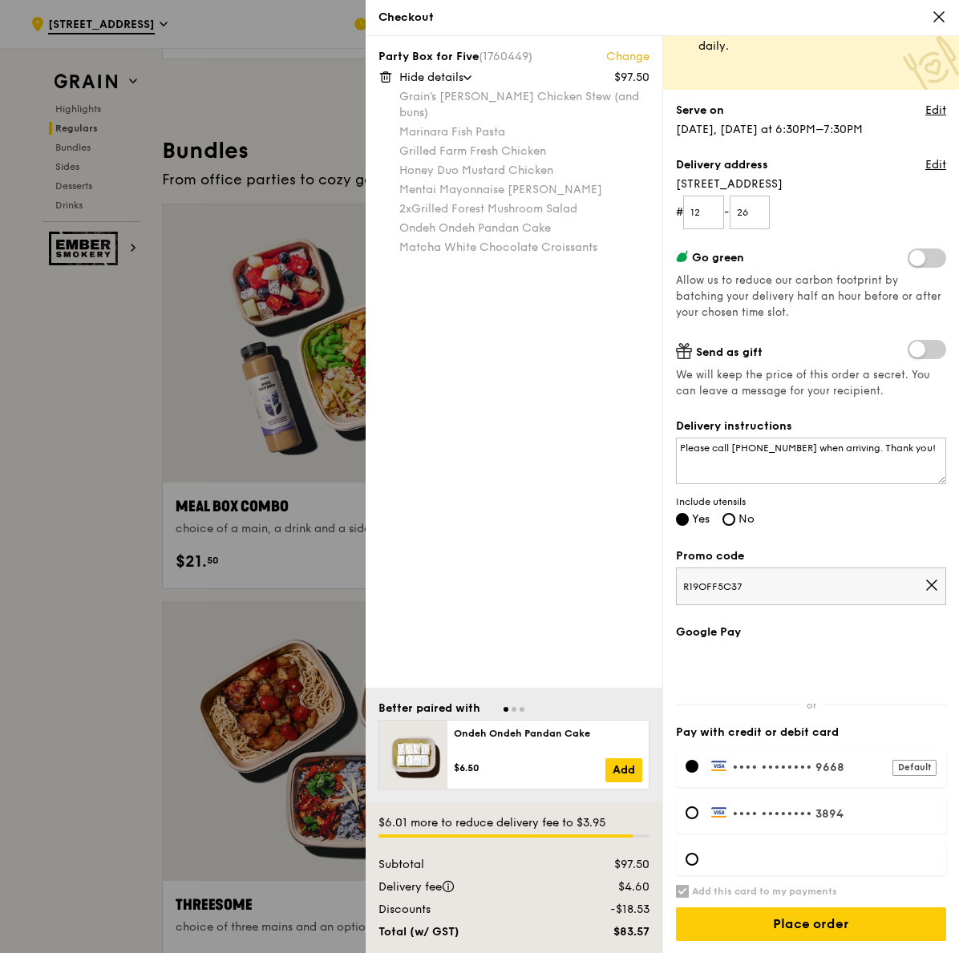
click at [682, 545] on div "Grain it forward Top up $10 to send a meal to someone in need. We work with our…" at bounding box center [811, 417] width 270 height 905
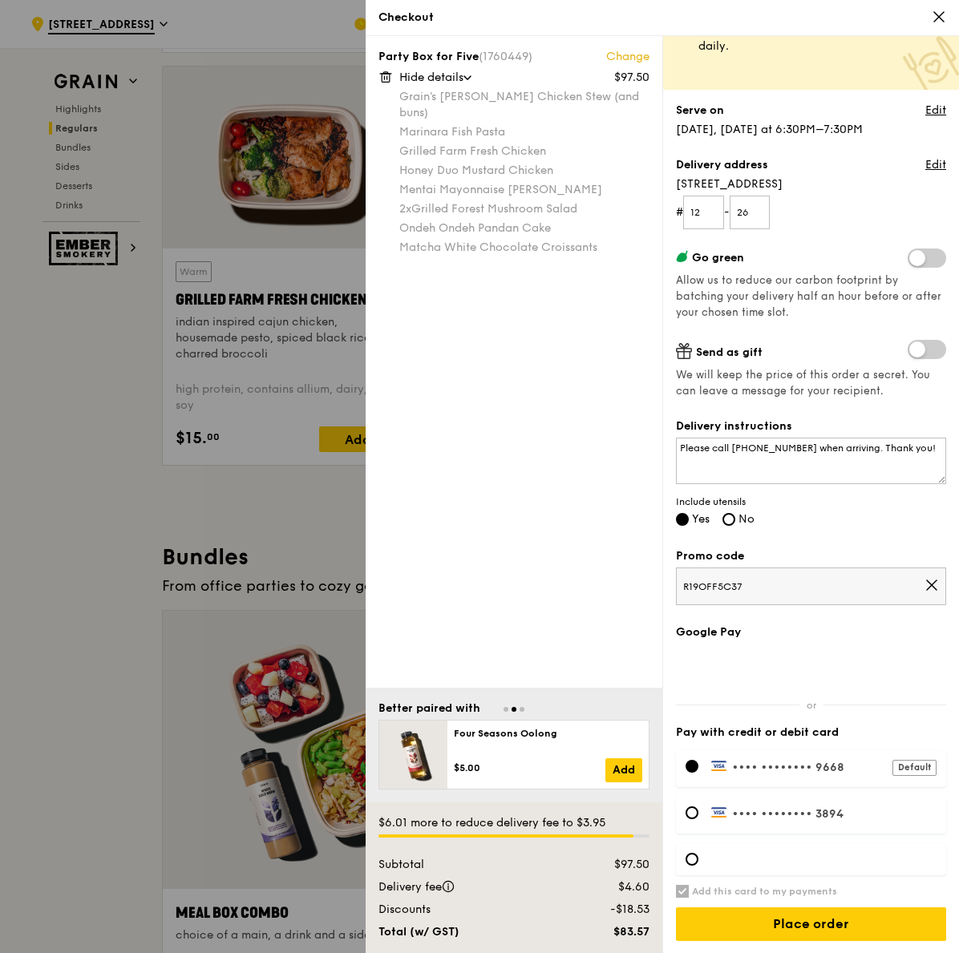
scroll to position [2108, 0]
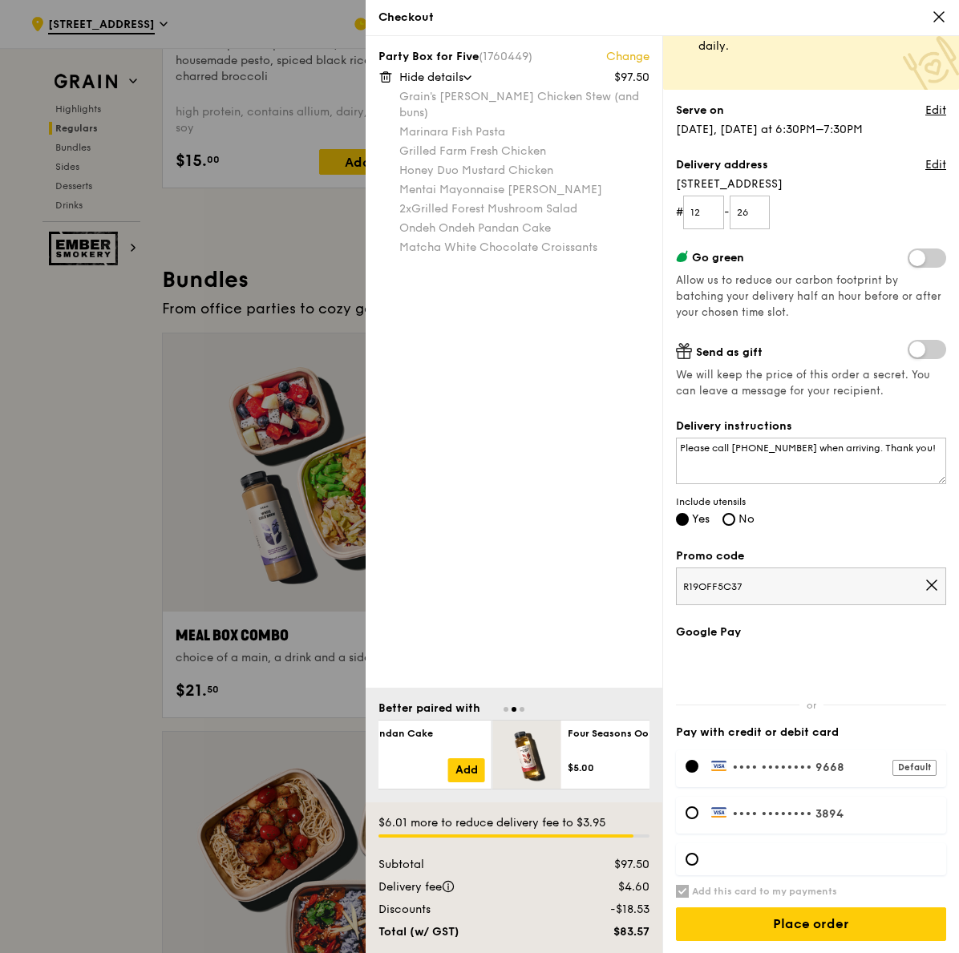
click at [679, 751] on div "Party Box for Five (1760449) Change $97.50 Hide details Grain's [PERSON_NAME] C…" at bounding box center [662, 494] width 593 height 917
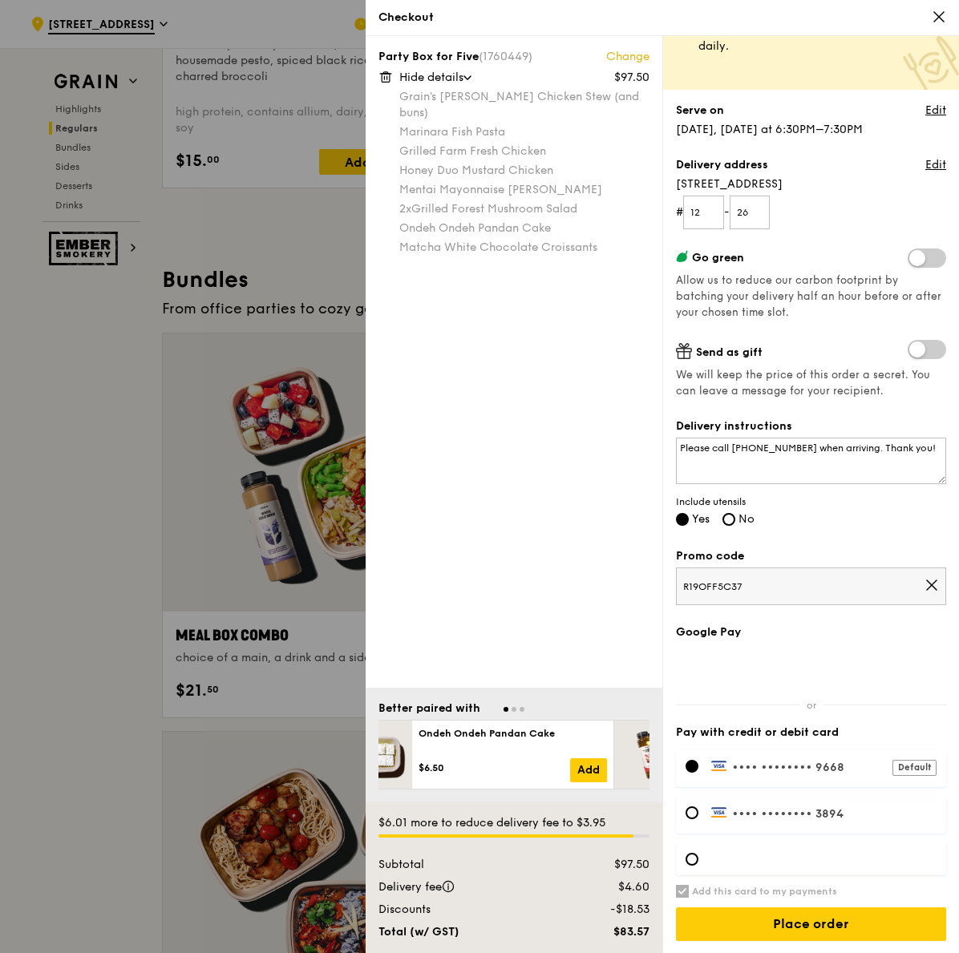
click at [419, 755] on div "Ondeh Ondeh Pandan Cake $6.50 Add" at bounding box center [513, 754] width 188 height 55
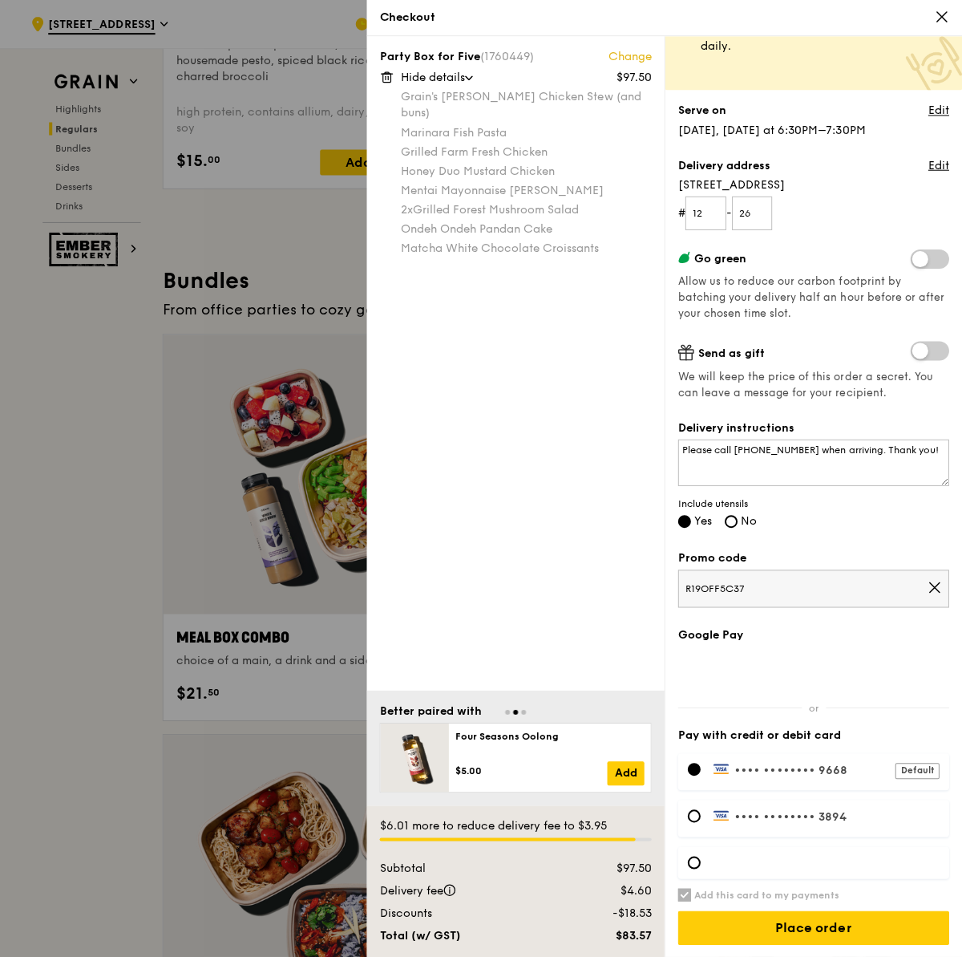
scroll to position [1554, 0]
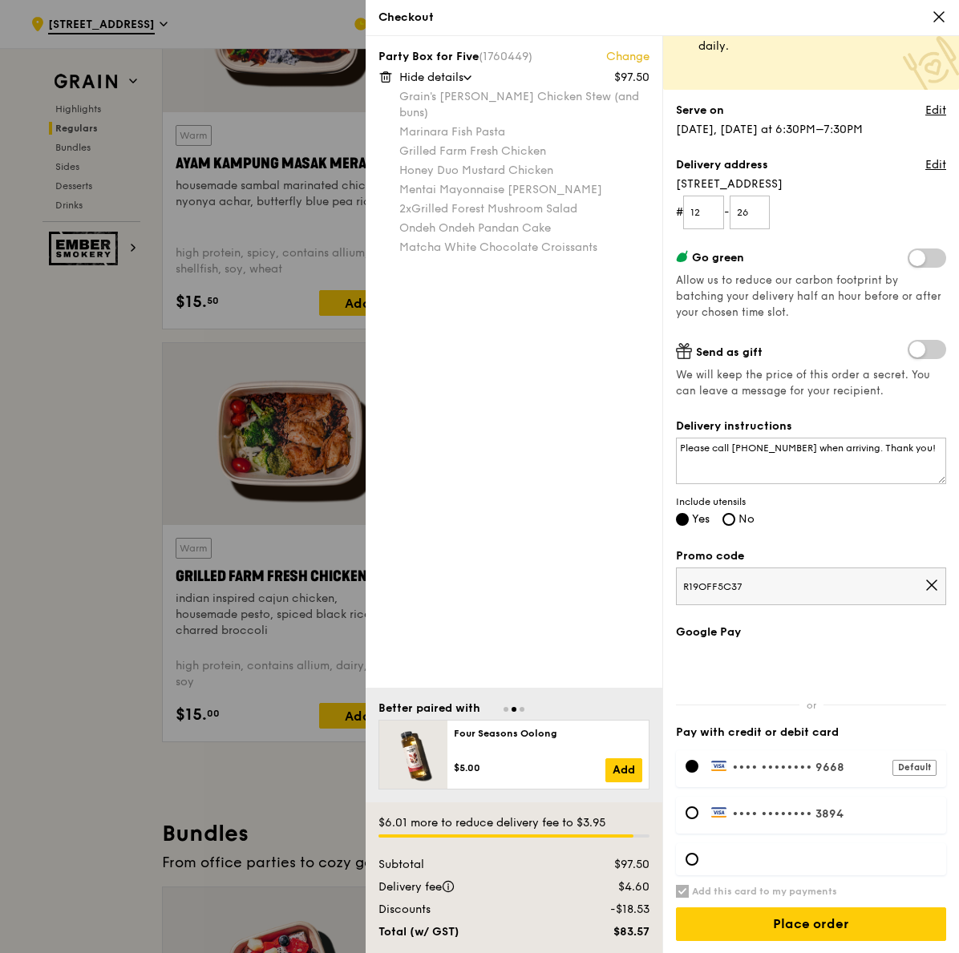
click at [631, 59] on link "Change" at bounding box center [627, 57] width 43 height 16
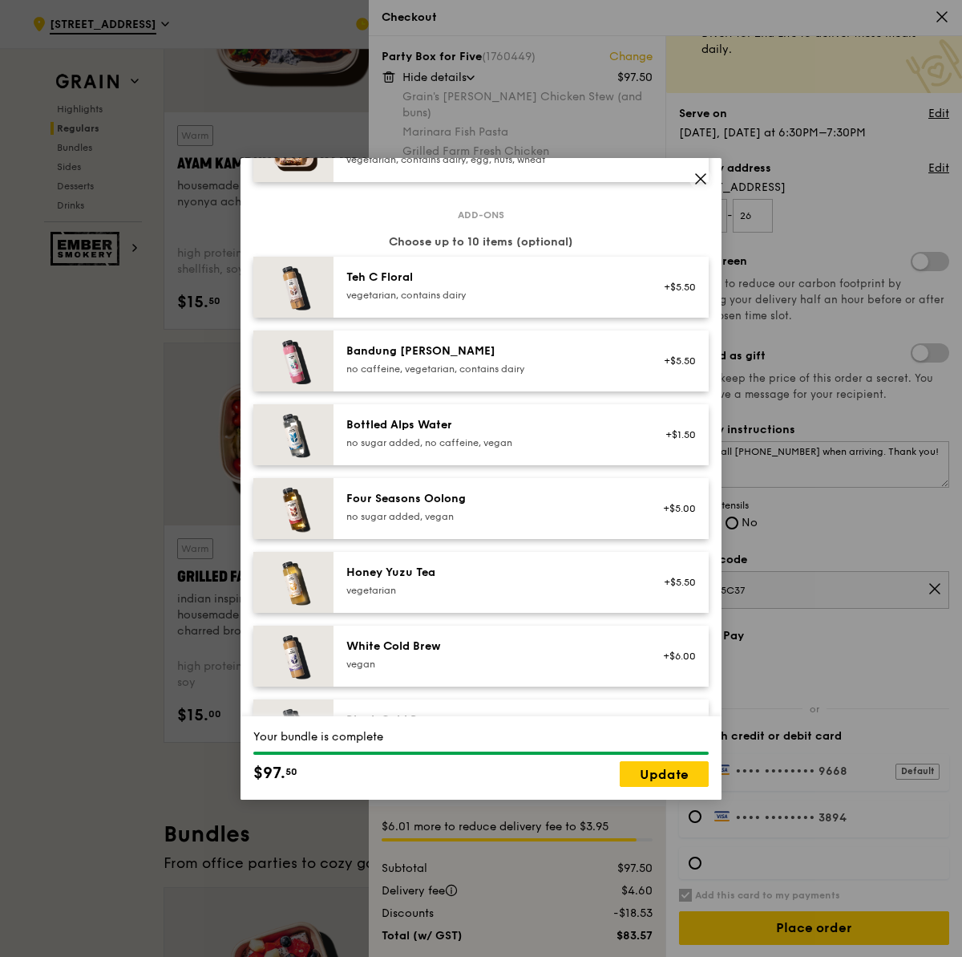
scroll to position [1544, 0]
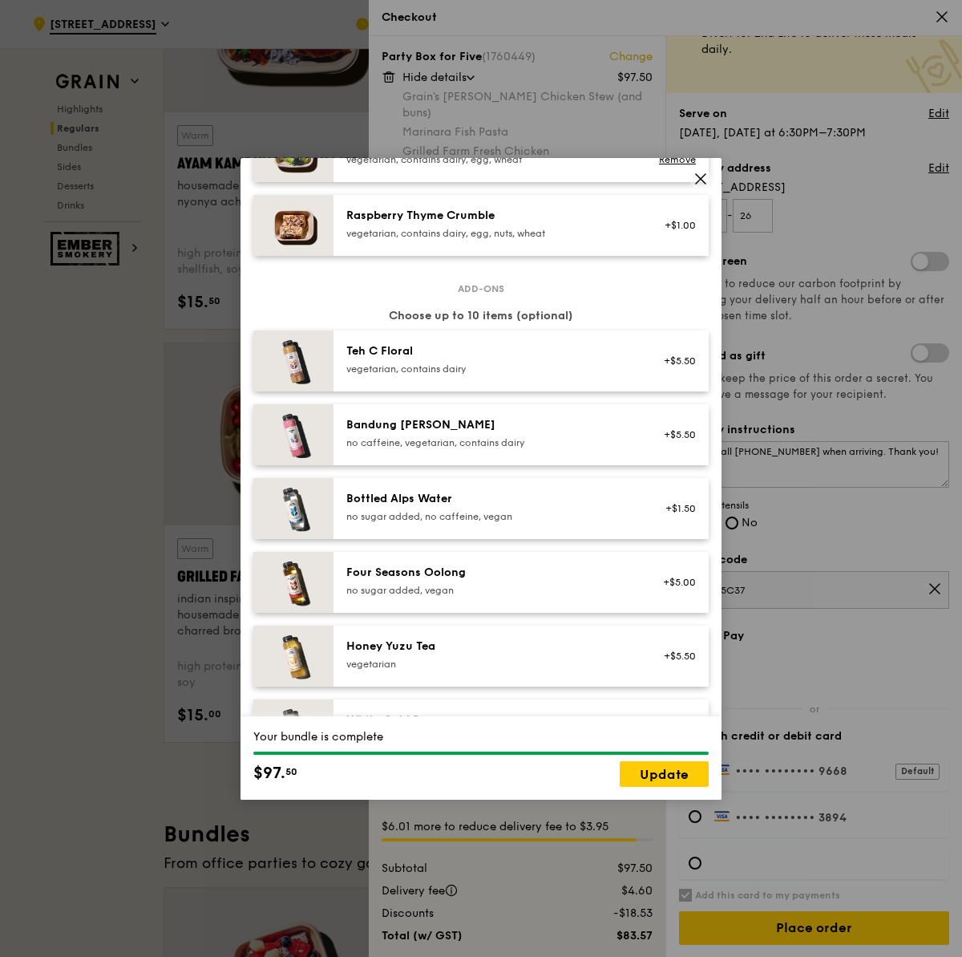
click at [581, 353] on div "Teh C Floral" at bounding box center [490, 351] width 288 height 16
click at [569, 430] on div "Bandung [PERSON_NAME]" at bounding box center [490, 425] width 288 height 16
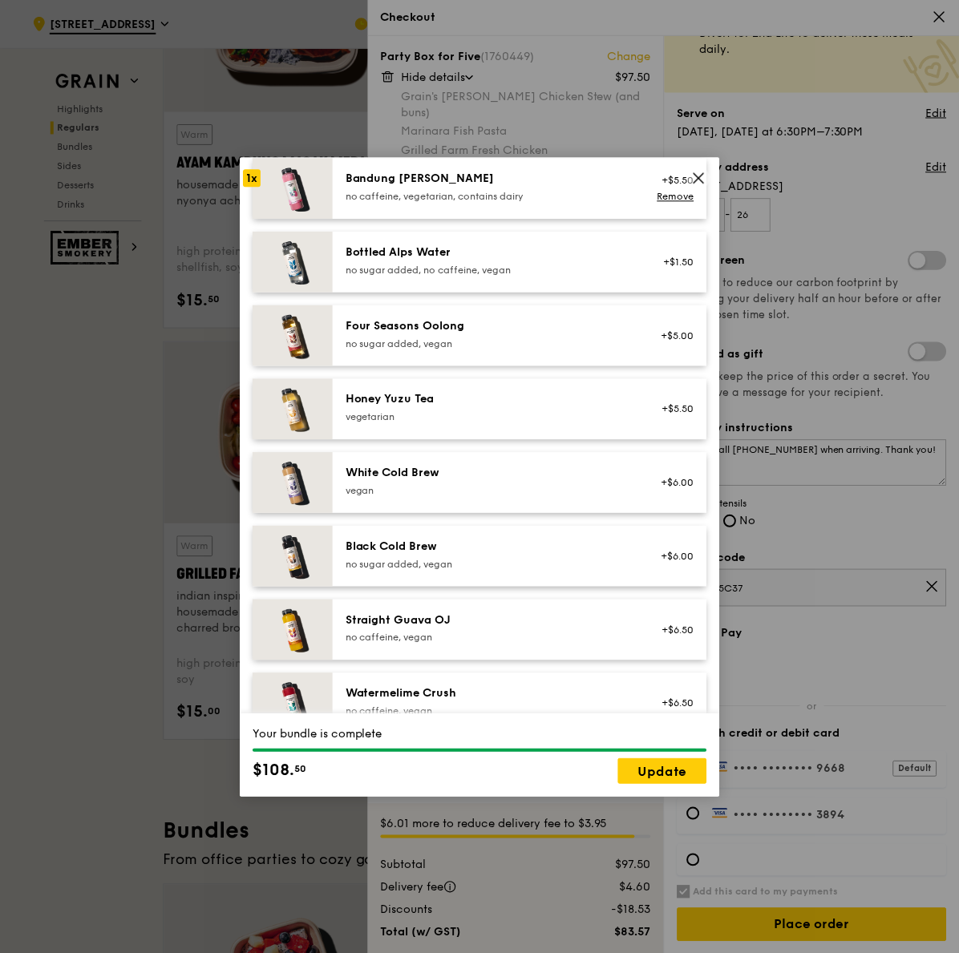
scroll to position [1823, 0]
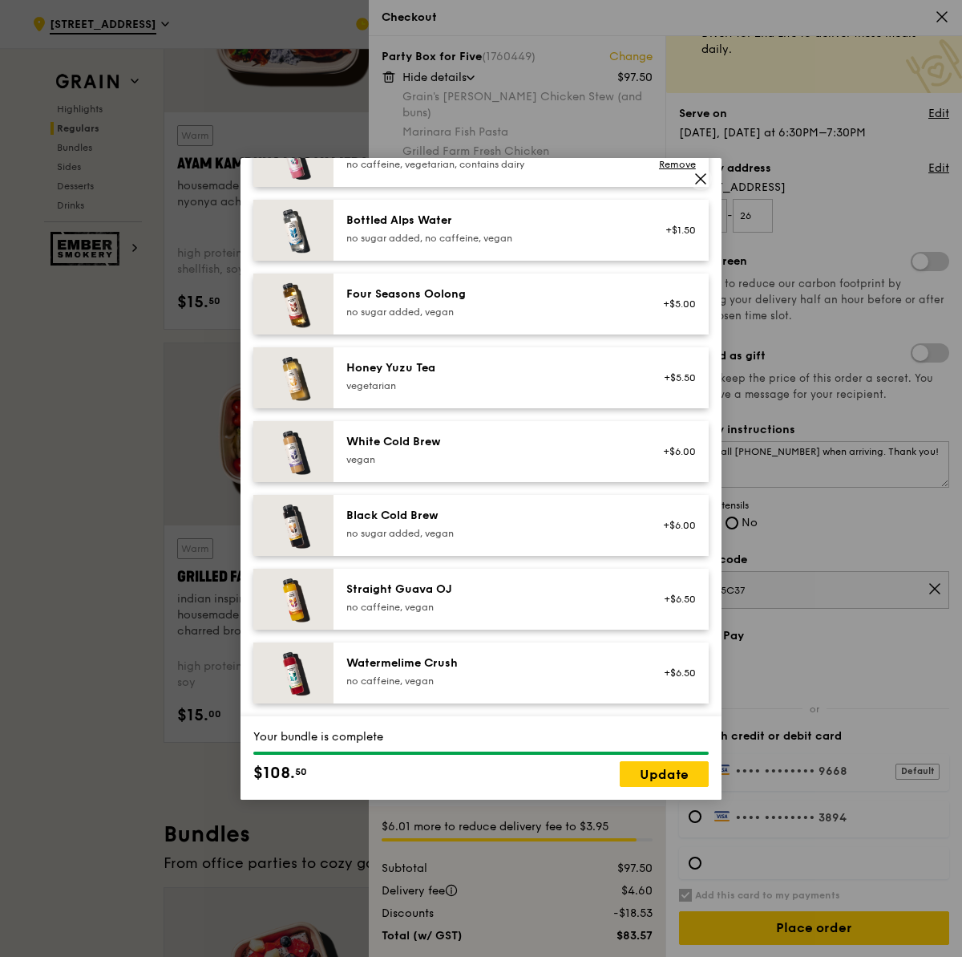
click at [609, 596] on div "Straight Guava OJ" at bounding box center [490, 589] width 288 height 16
click at [669, 779] on link "Update" at bounding box center [664, 774] width 89 height 26
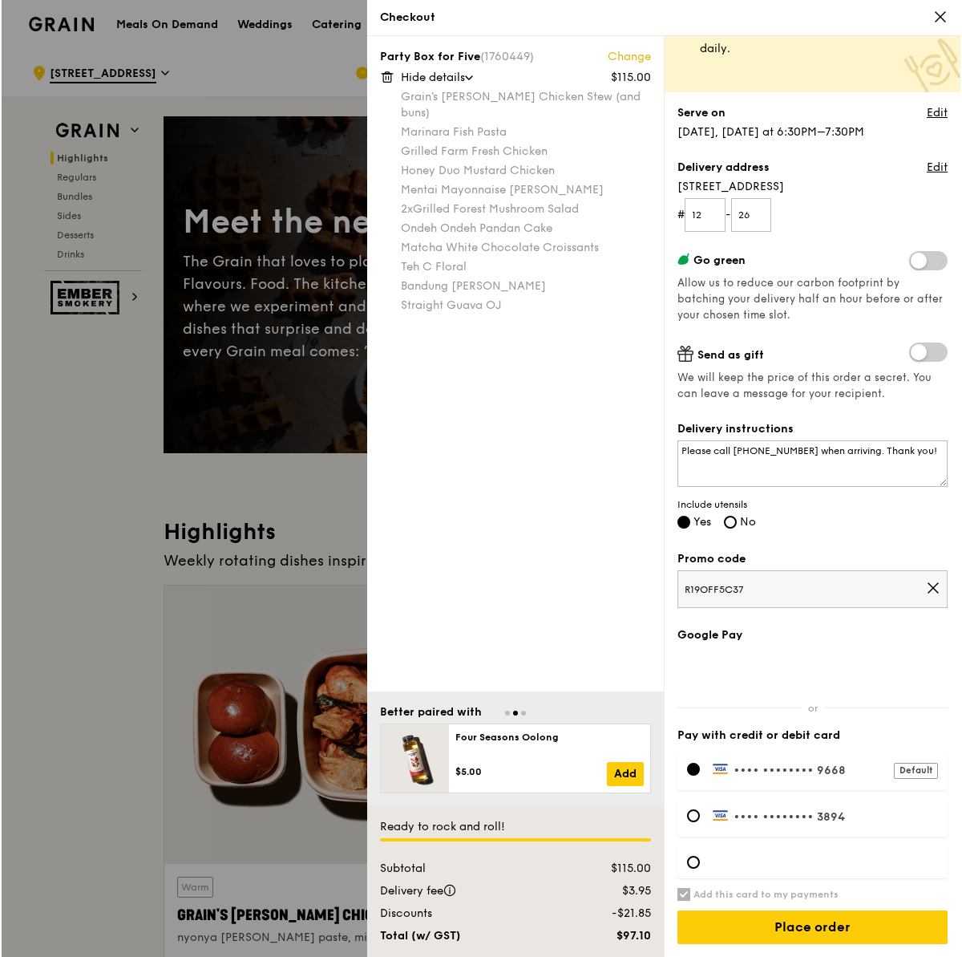
scroll to position [81, 0]
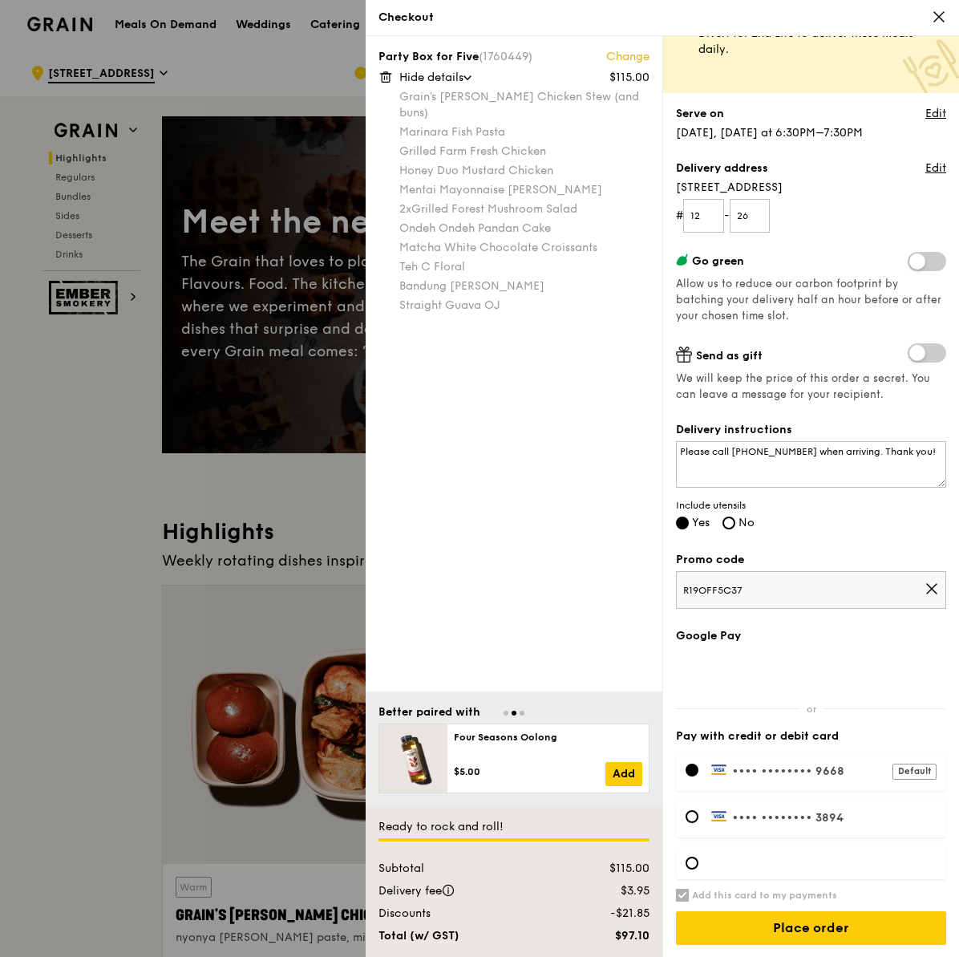
click at [626, 56] on link "Change" at bounding box center [627, 57] width 43 height 16
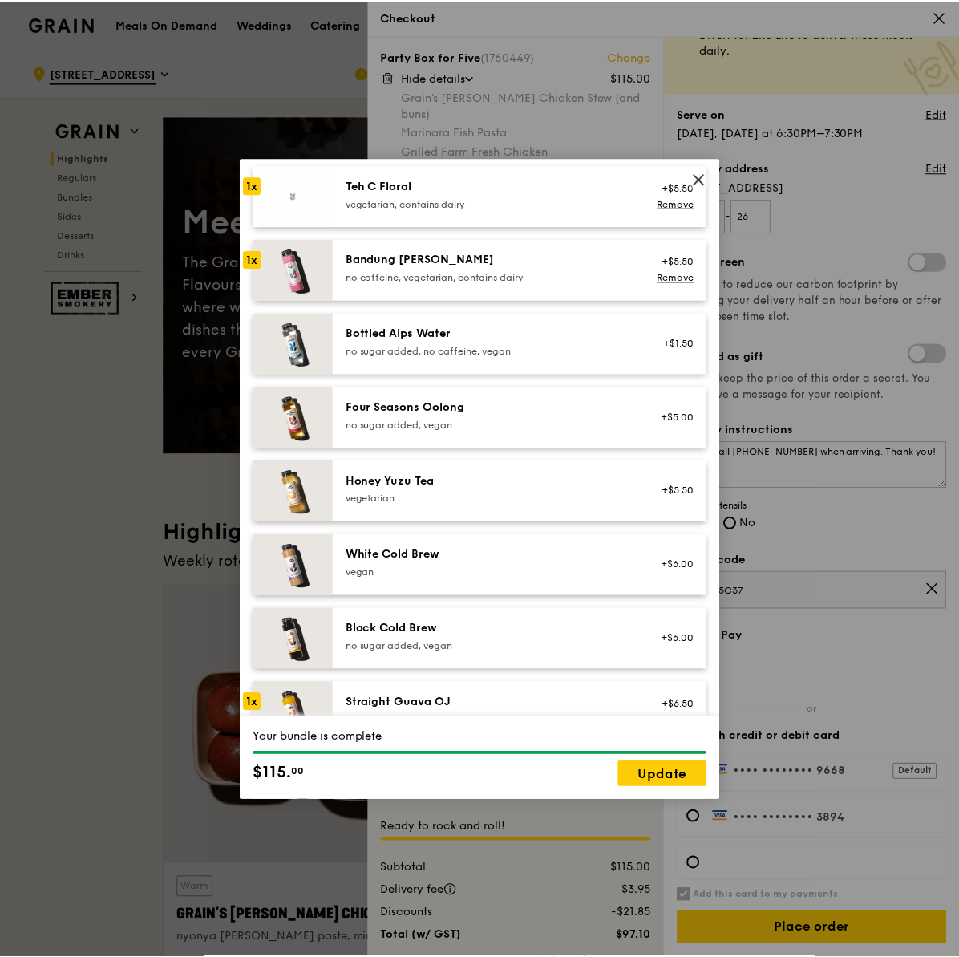
scroll to position [1621, 0]
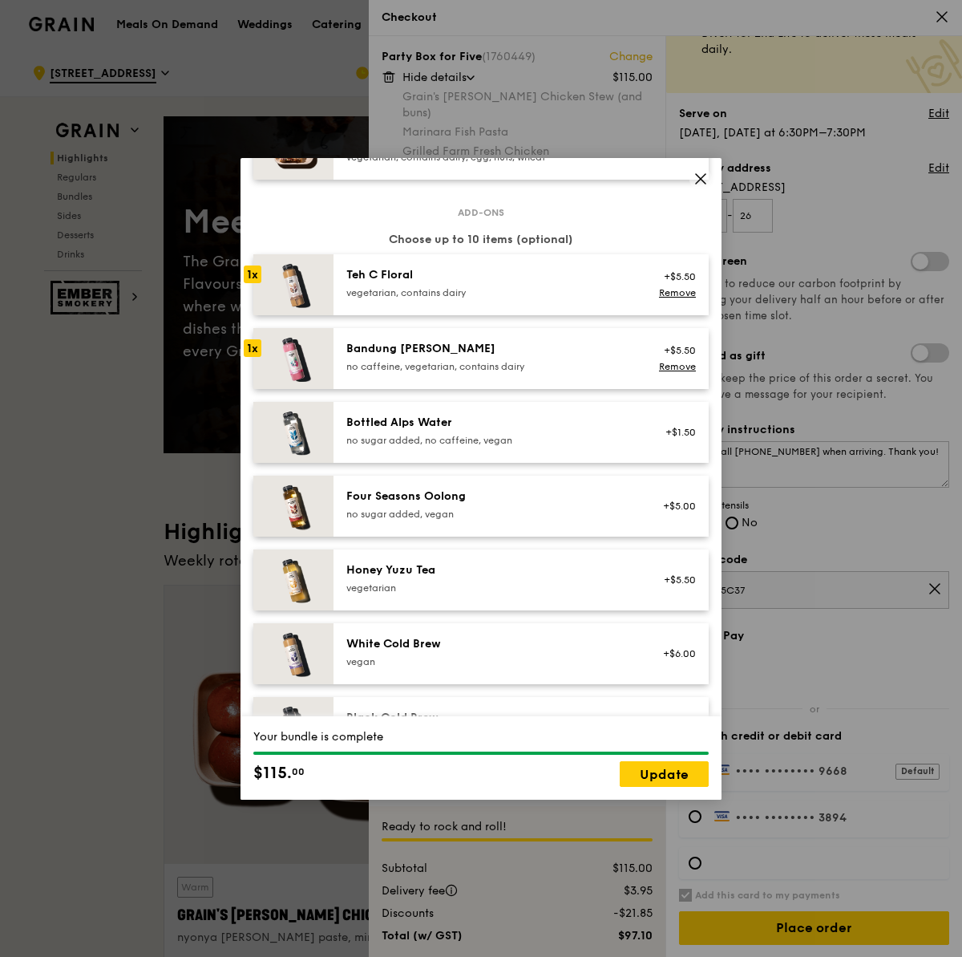
click at [512, 437] on div "no sugar added, no caffeine, vegan" at bounding box center [490, 440] width 288 height 13
click at [686, 779] on link "Update" at bounding box center [664, 774] width 89 height 26
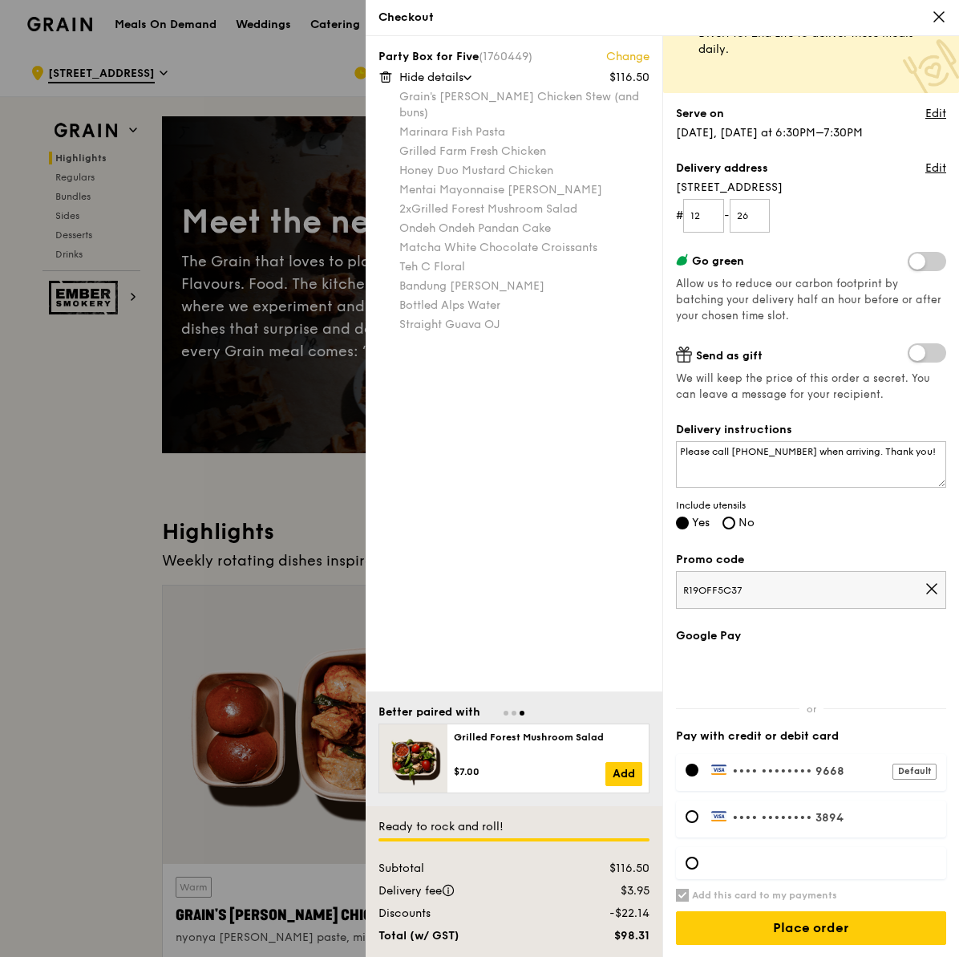
click at [793, 868] on div at bounding box center [811, 863] width 270 height 32
click at [764, 889] on h6 "Add this card to my payments" at bounding box center [764, 894] width 145 height 13
click at [689, 889] on input "Add this card to my payments" at bounding box center [682, 894] width 13 height 13
checkbox input "false"
click at [753, 869] on div at bounding box center [811, 863] width 270 height 32
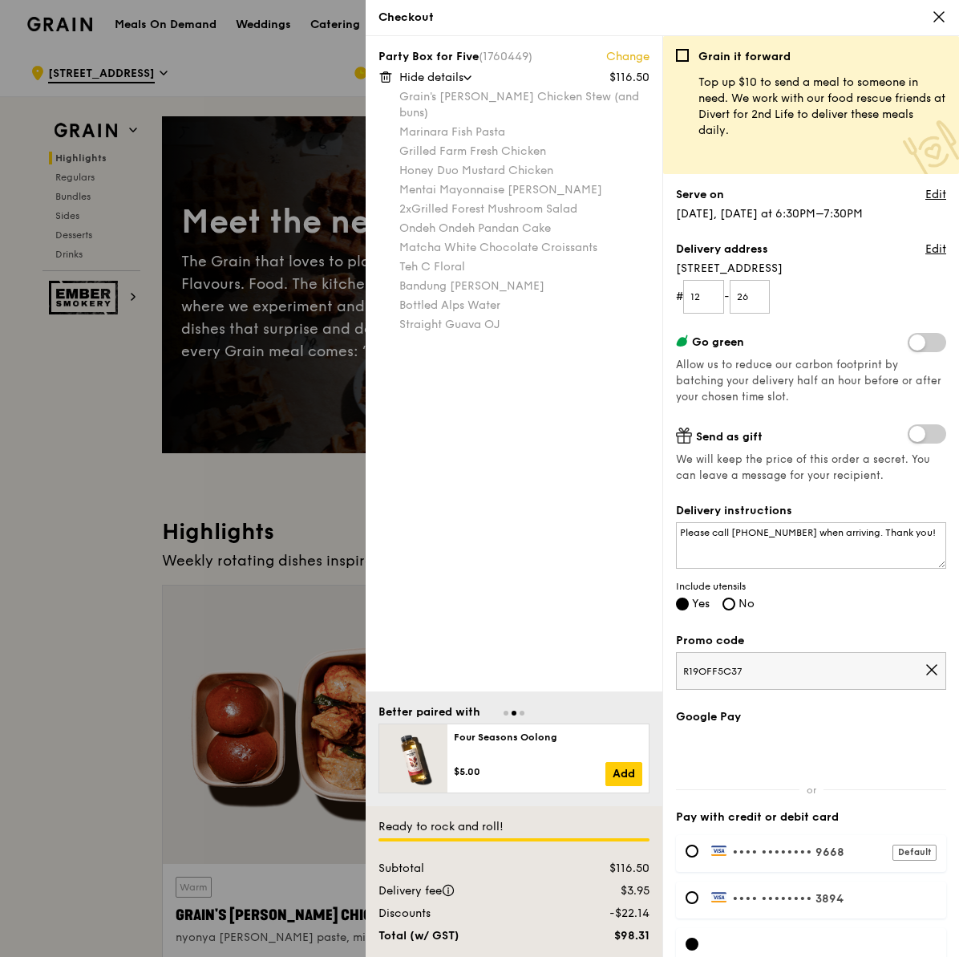
scroll to position [81, 0]
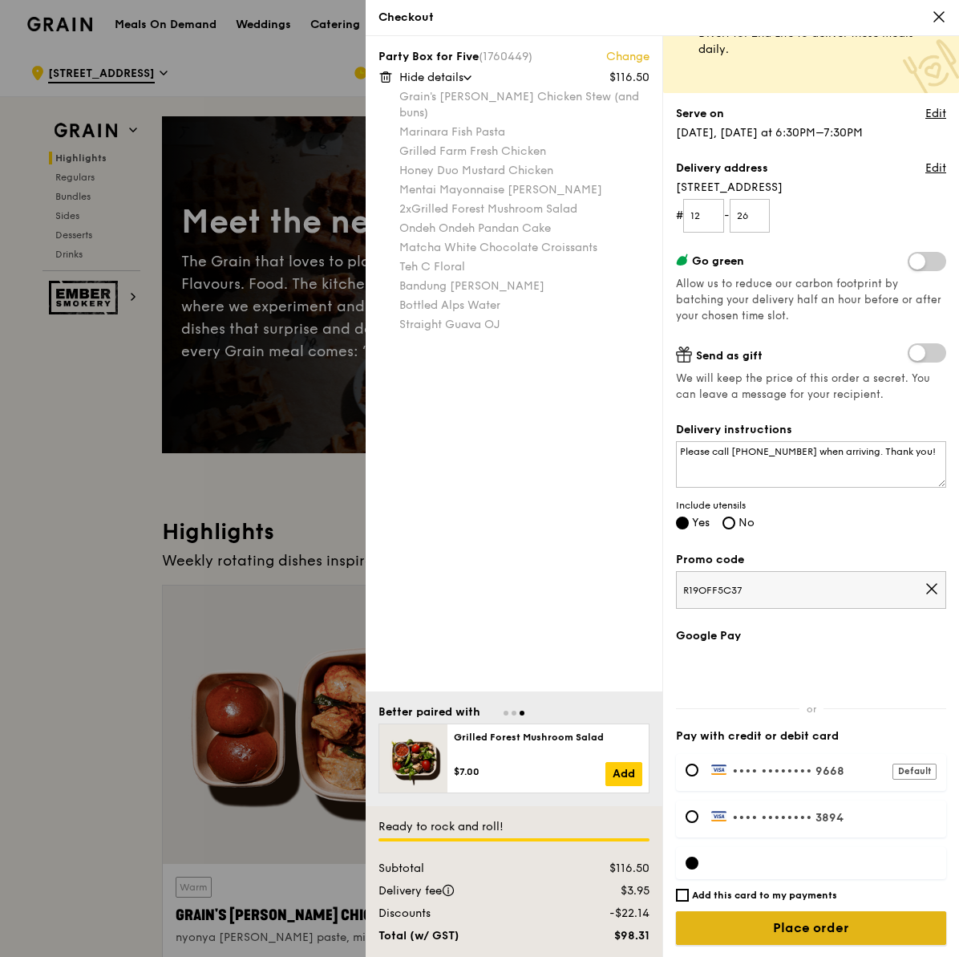
click at [766, 932] on input "Place order" at bounding box center [811, 928] width 270 height 34
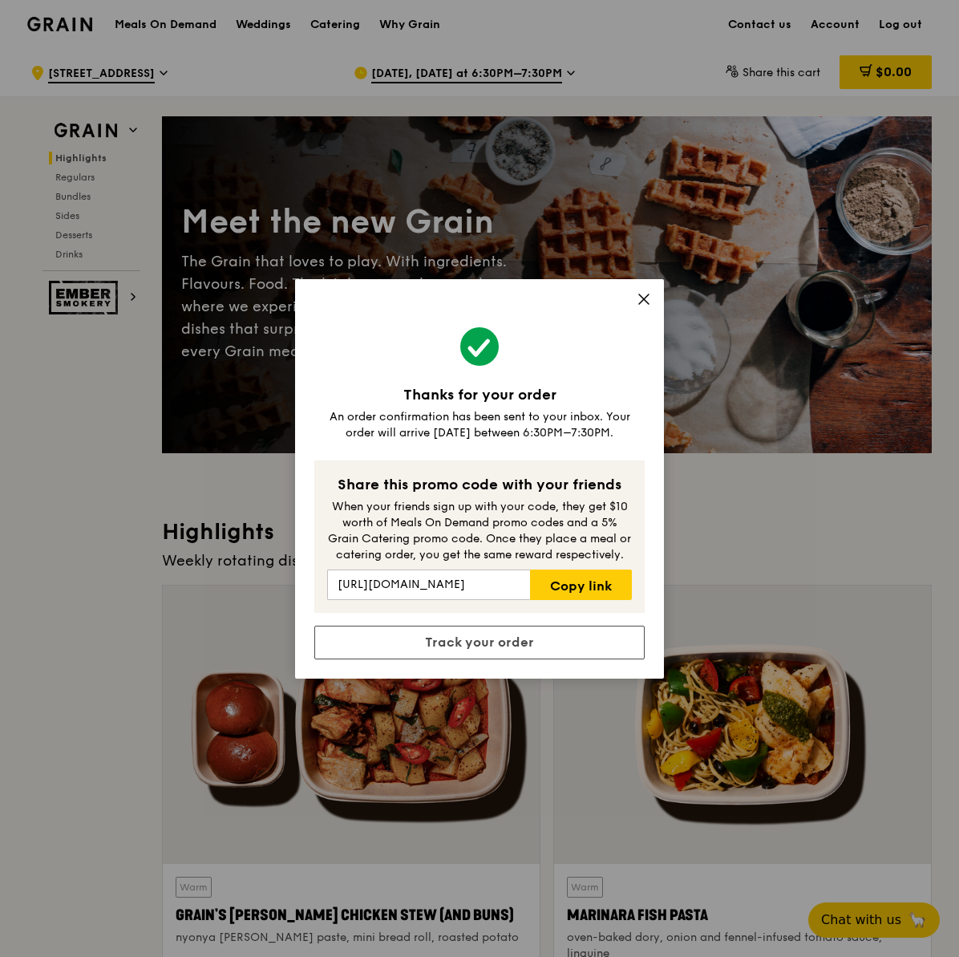
click at [643, 301] on icon at bounding box center [644, 299] width 14 height 14
